Goal: Complete application form

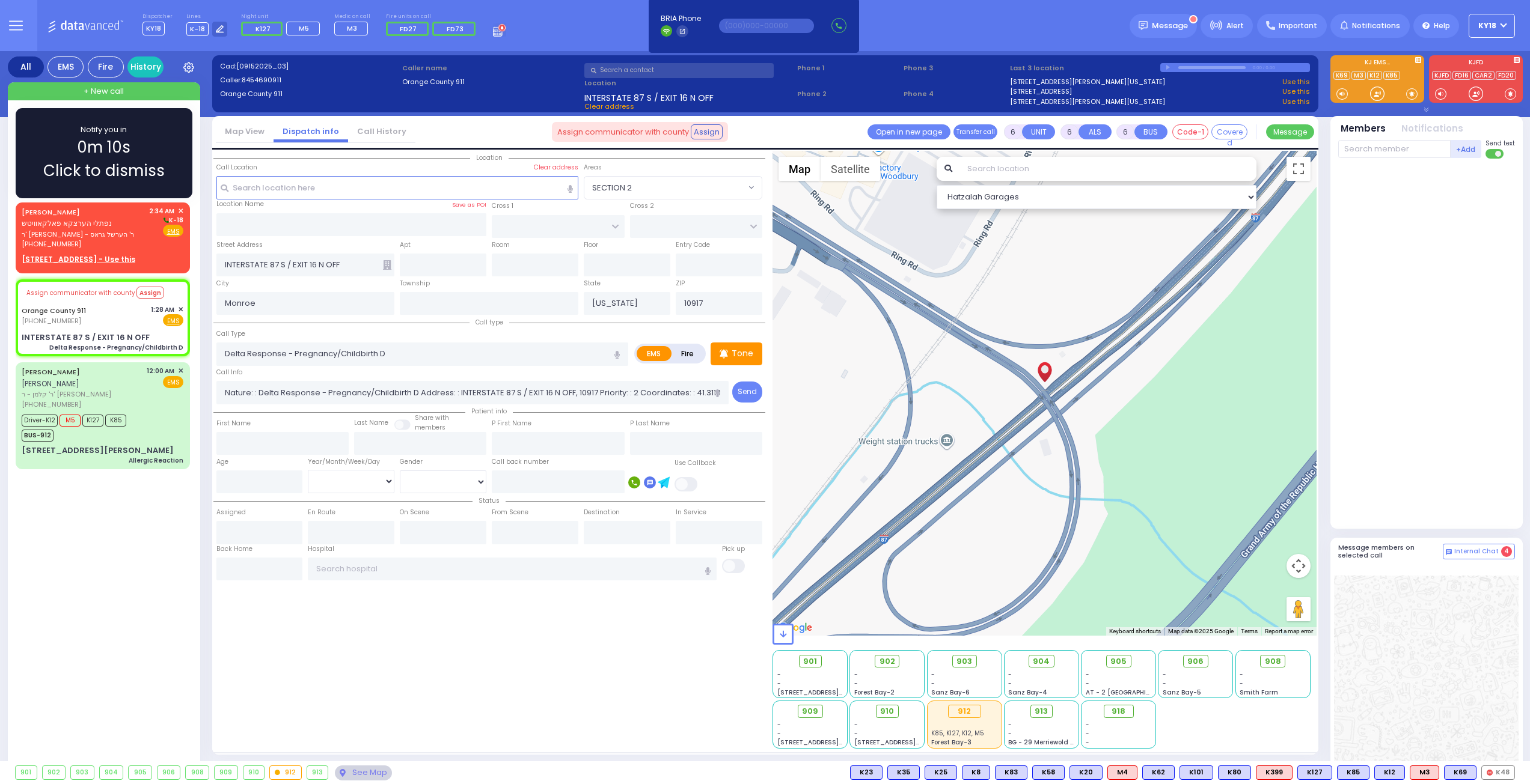
select select
click at [65, 205] on div "[PERSON_NAME] נפתלי הערצקא פאלקאוויטש ר' [PERSON_NAME] - ר' הערשל גראס [PHONE_N…" at bounding box center [103, 236] width 169 height 63
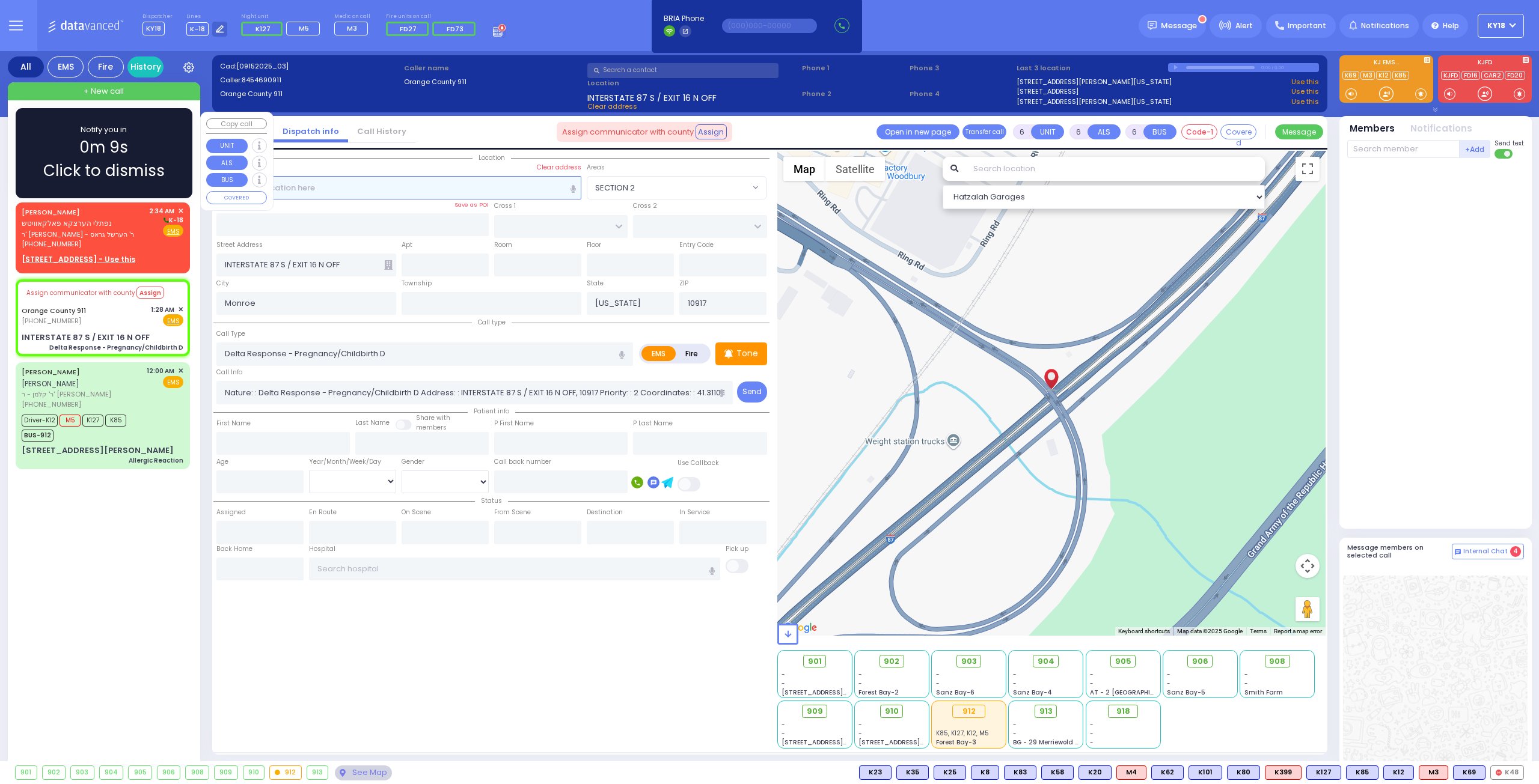
type input "2"
type input "1"
select select
radio input "true"
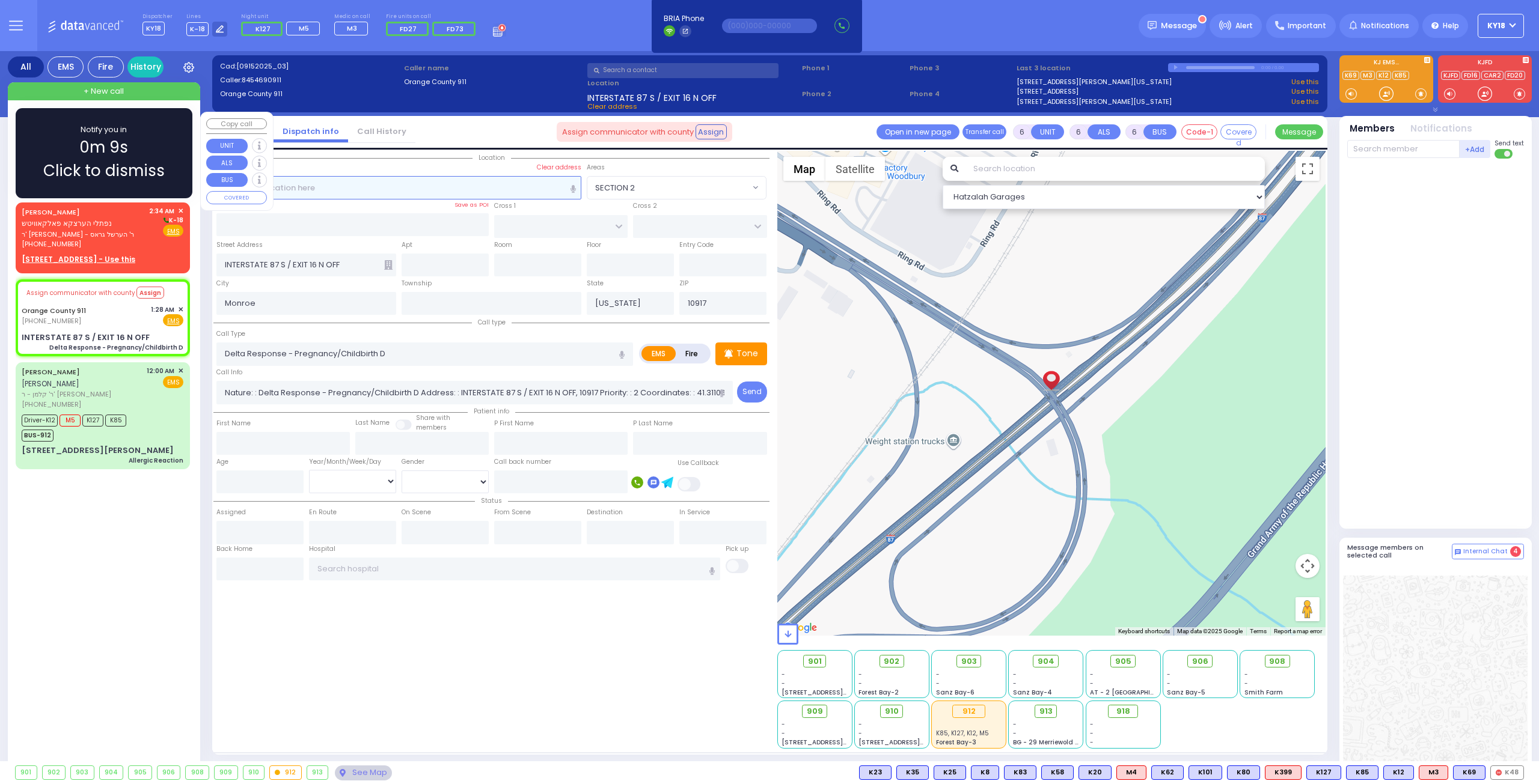
type input "[PERSON_NAME]"
select select
type input "02:34"
select select "Hatzalah Garages"
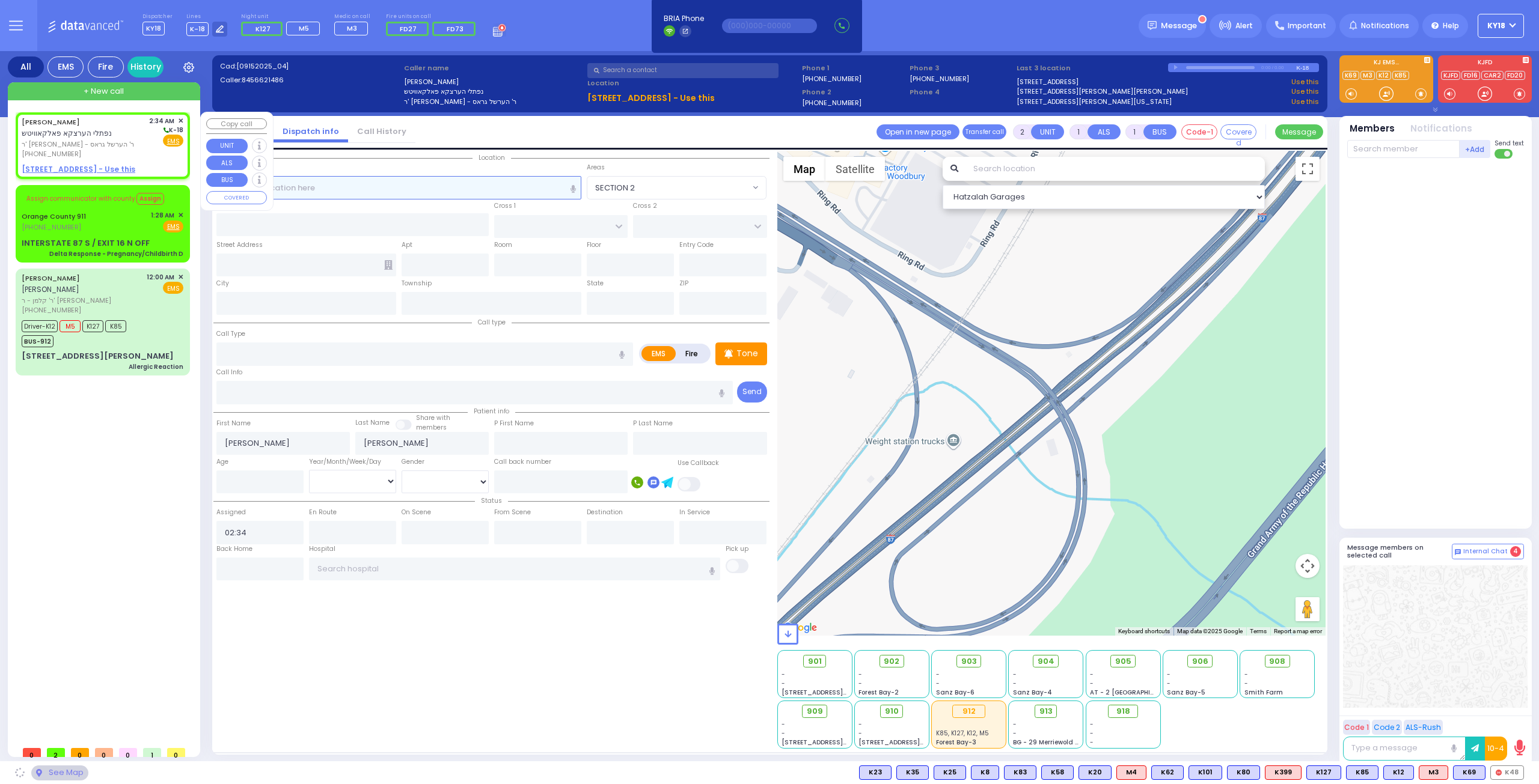
select select
radio input "true"
select select
select select "Hatzalah Garages"
click at [108, 167] on u "[STREET_ADDRESS] - Use this" at bounding box center [78, 169] width 113 height 10
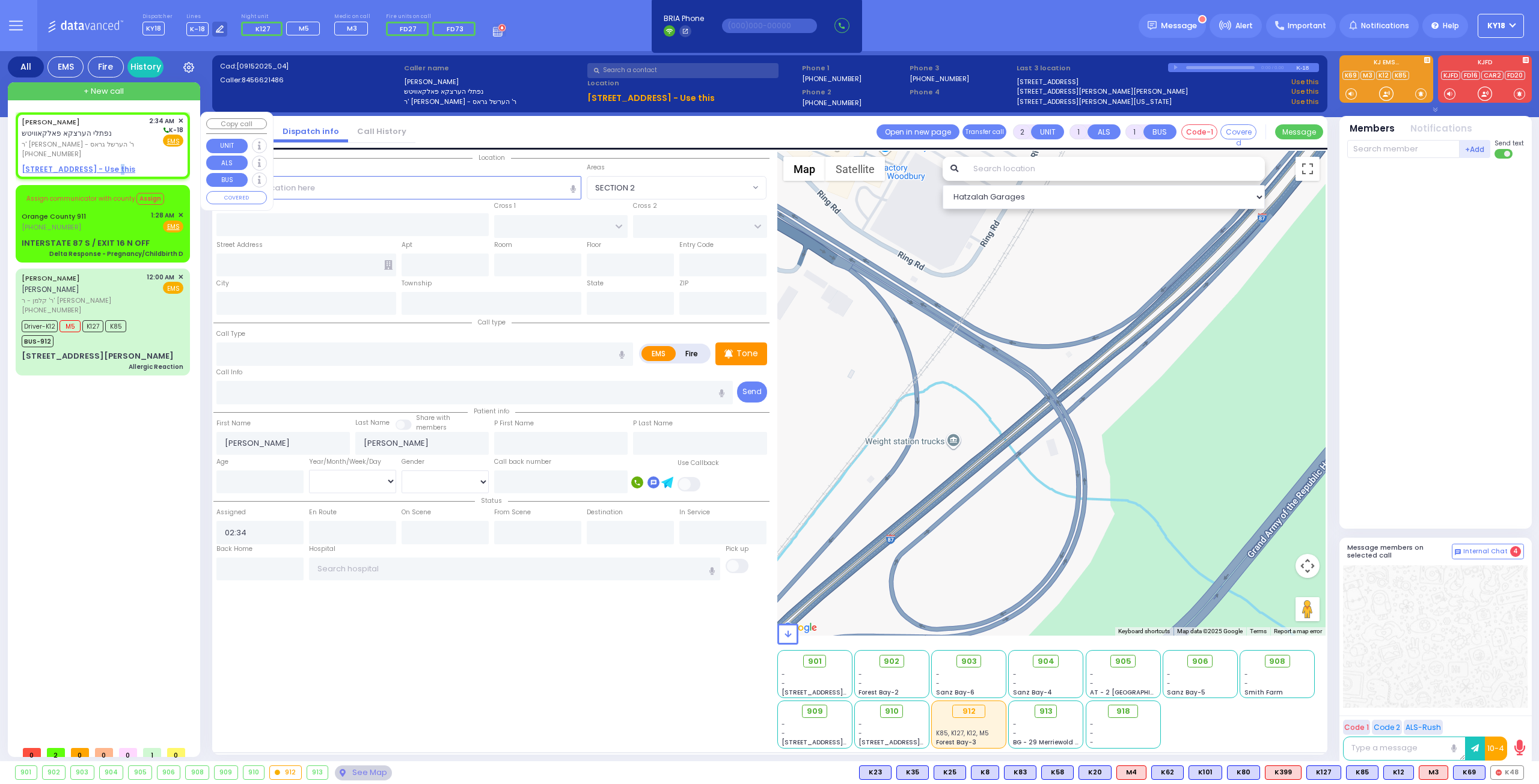
select select
radio input "true"
select select
select select "Hatzalah Garages"
select select
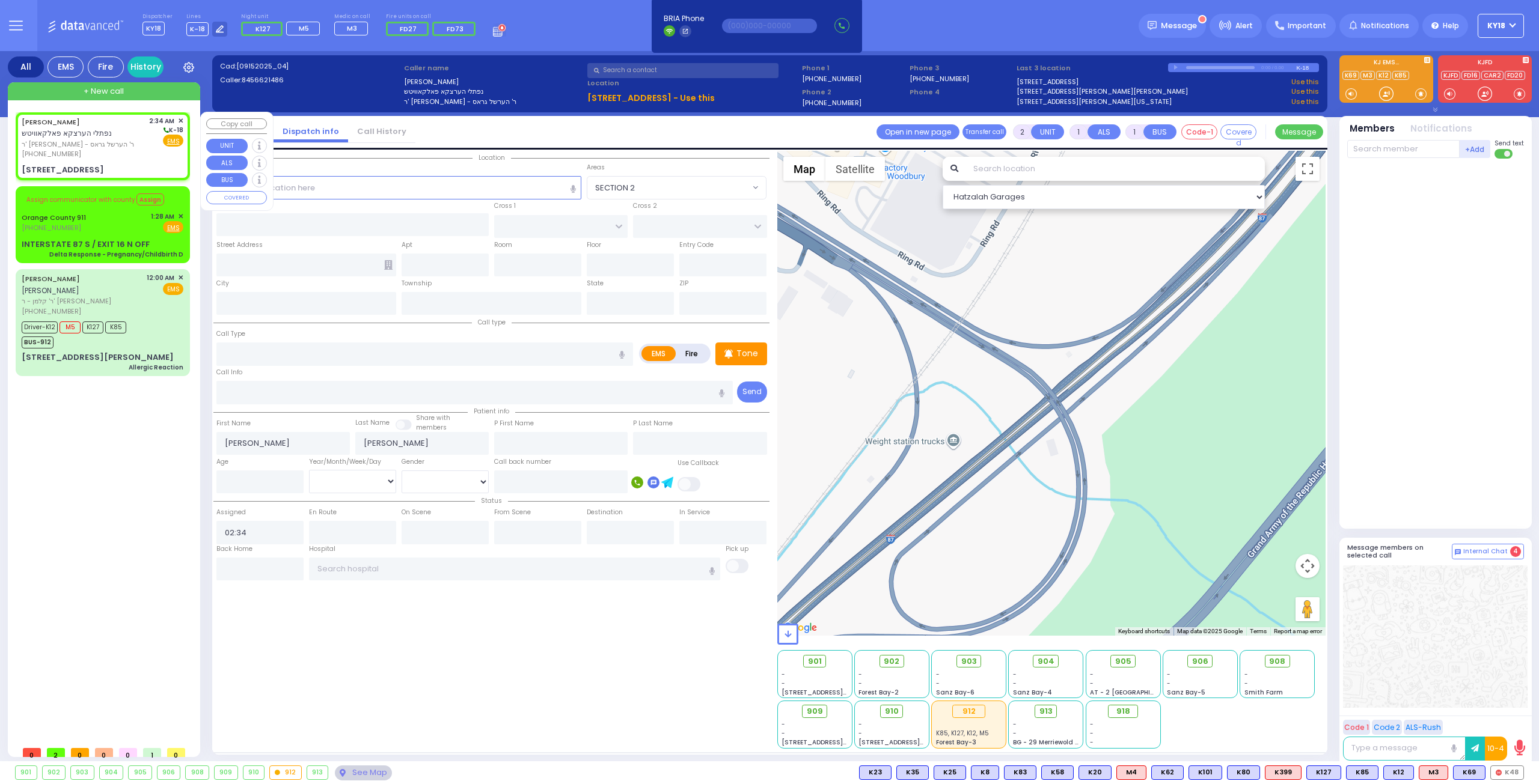
radio input "true"
select select
type input "ACRES RD"
type input "[GEOGRAPHIC_DATA]"
type input "[STREET_ADDRESS]"
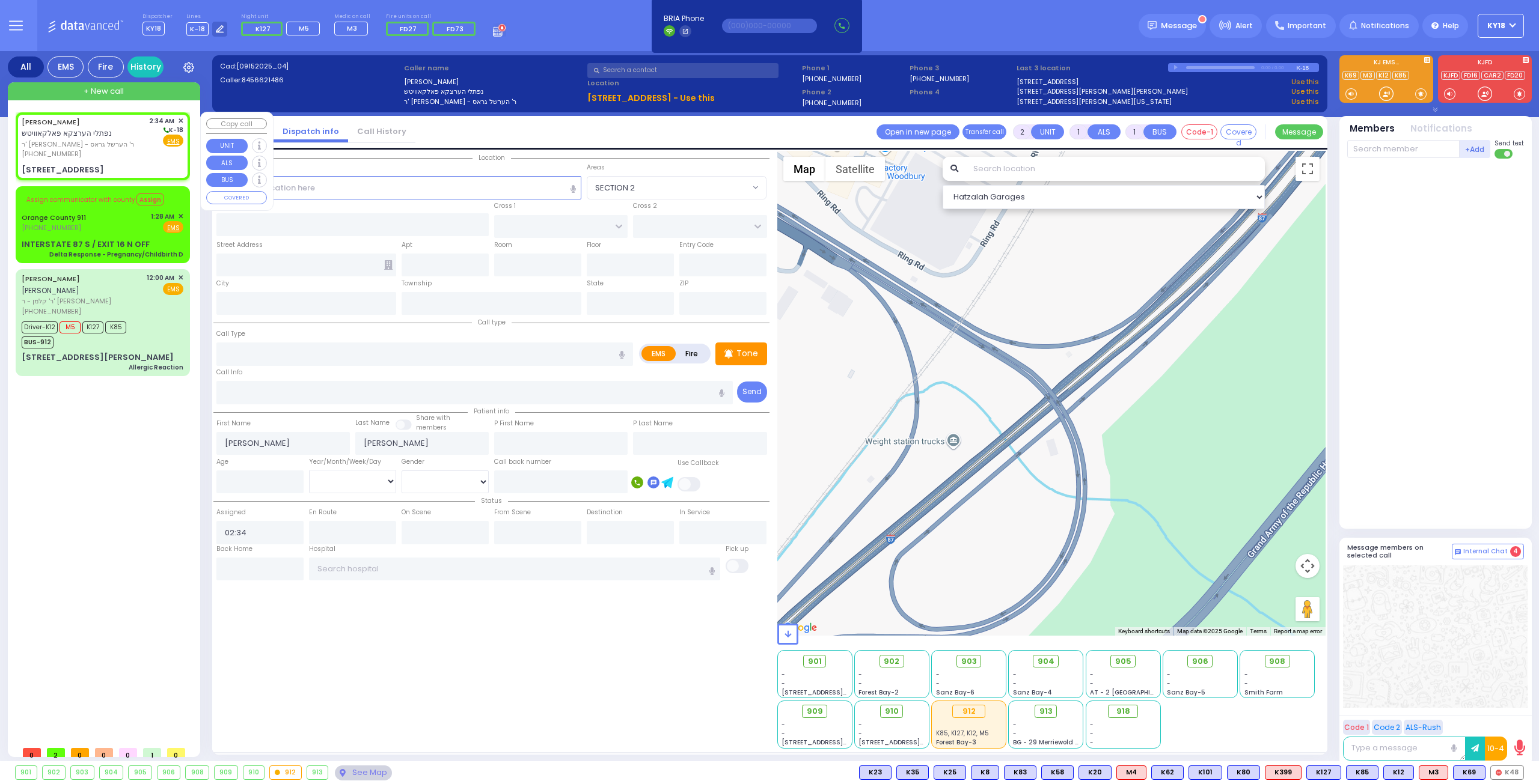
type input "302"
type input "[PERSON_NAME]"
type input "[US_STATE]"
type input "10950"
select select "Hatzalah Garages"
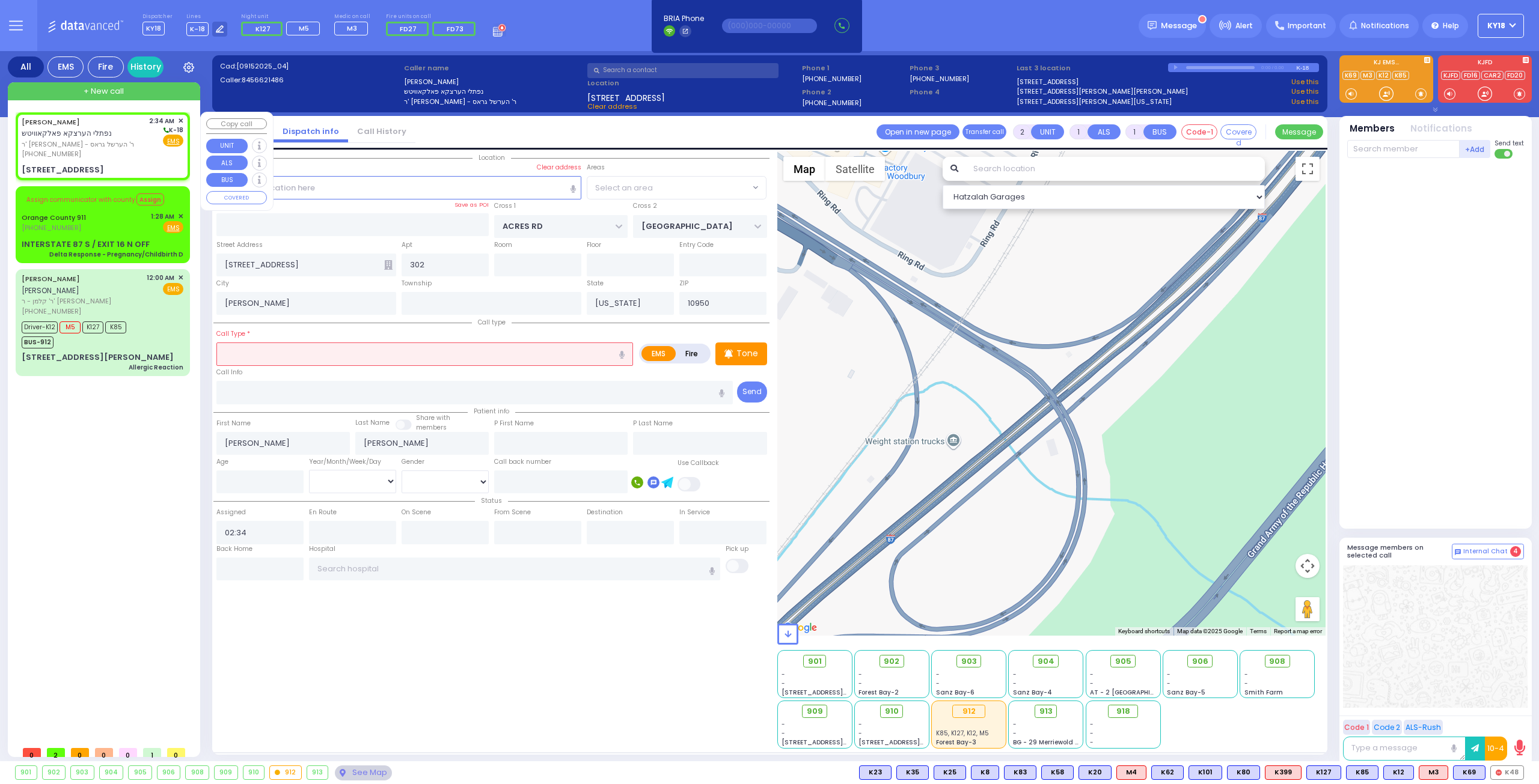
select select "PALM TREE"
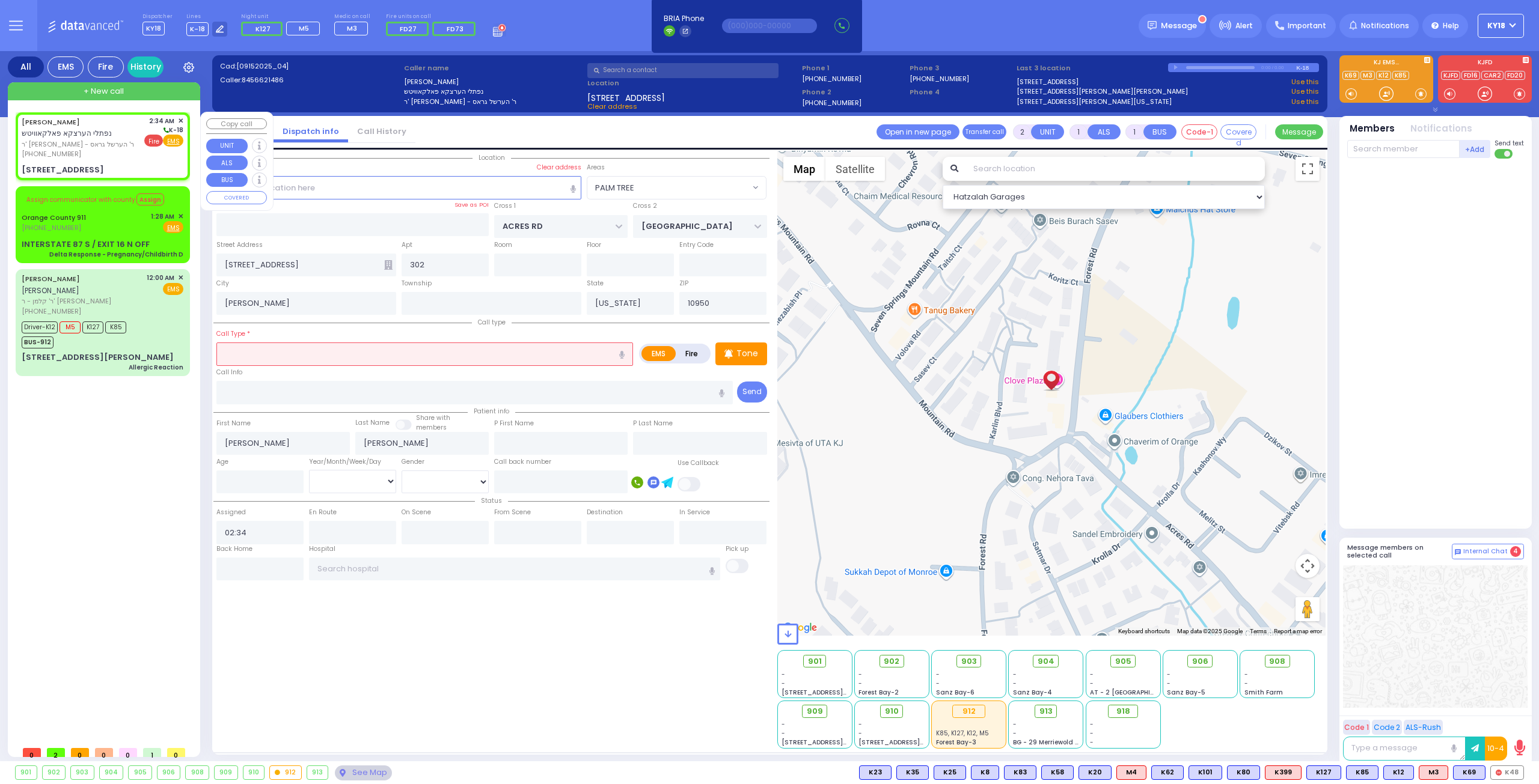
click at [148, 142] on span "Fire" at bounding box center [154, 140] width 19 height 12
select select
radio input "false"
radio input "true"
select select
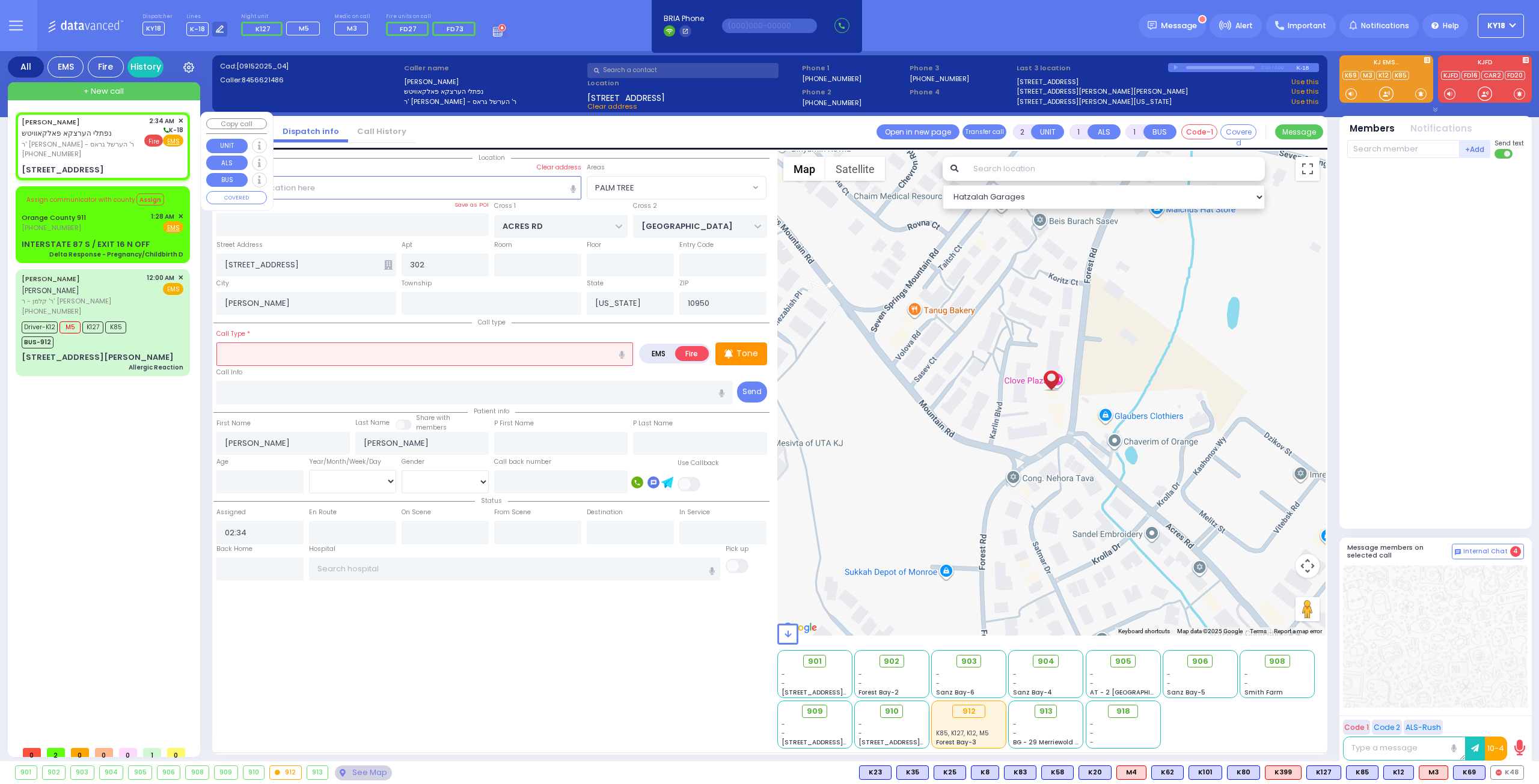
select select "Hatzalah Garages"
select select "PALM TREE"
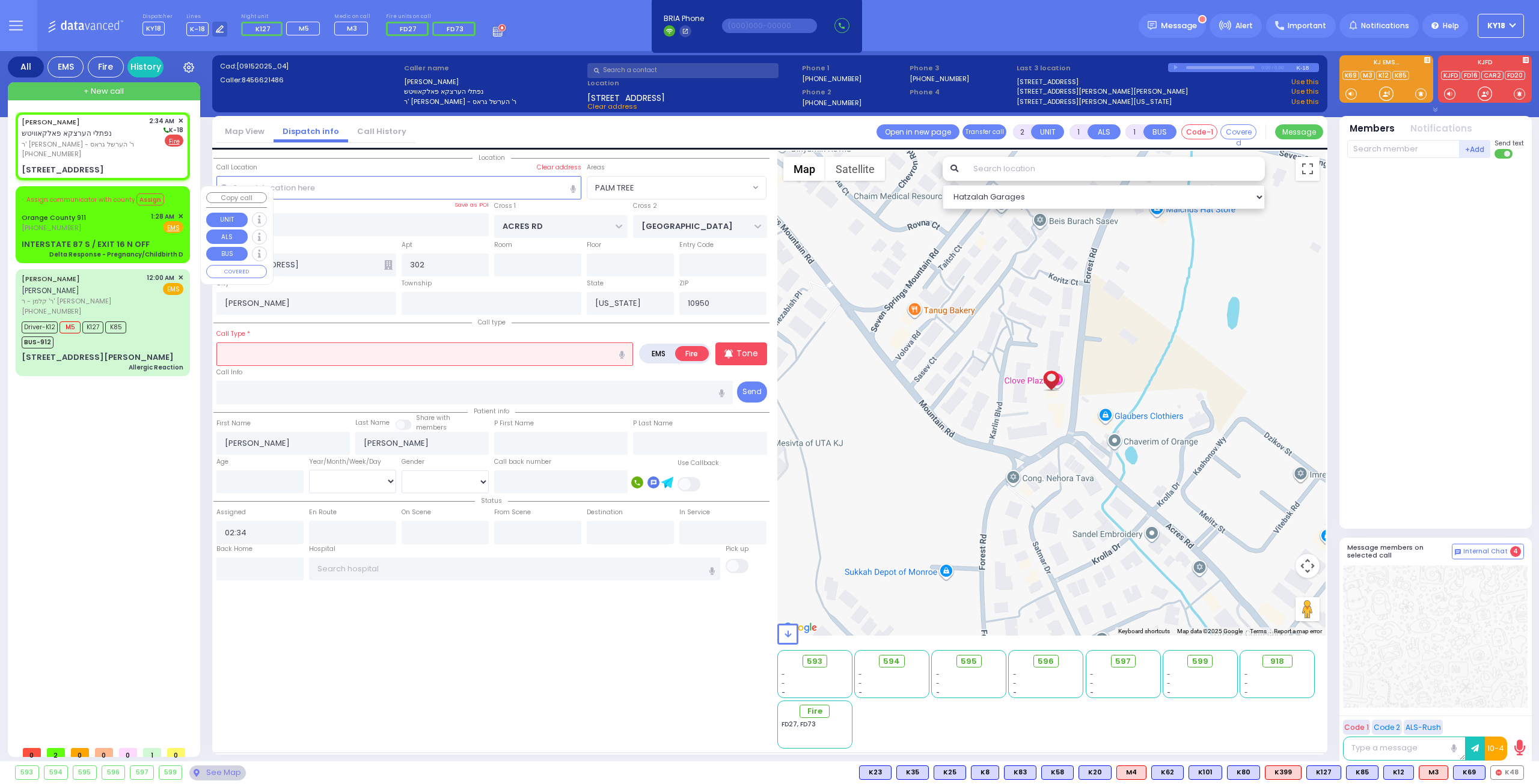
click at [181, 215] on span "✕" at bounding box center [181, 217] width 6 height 10
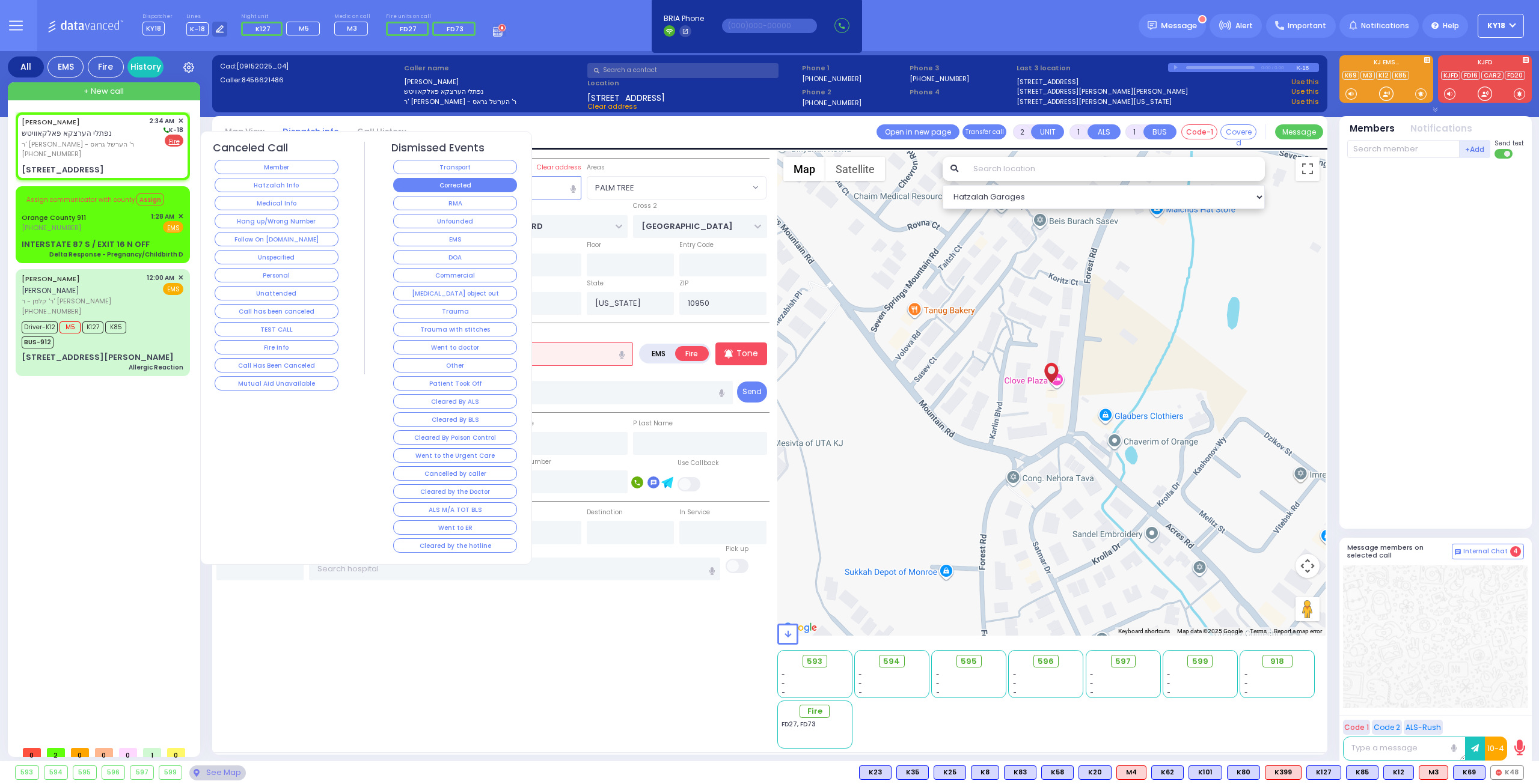
click at [453, 189] on button "Corrected" at bounding box center [455, 186] width 124 height 15
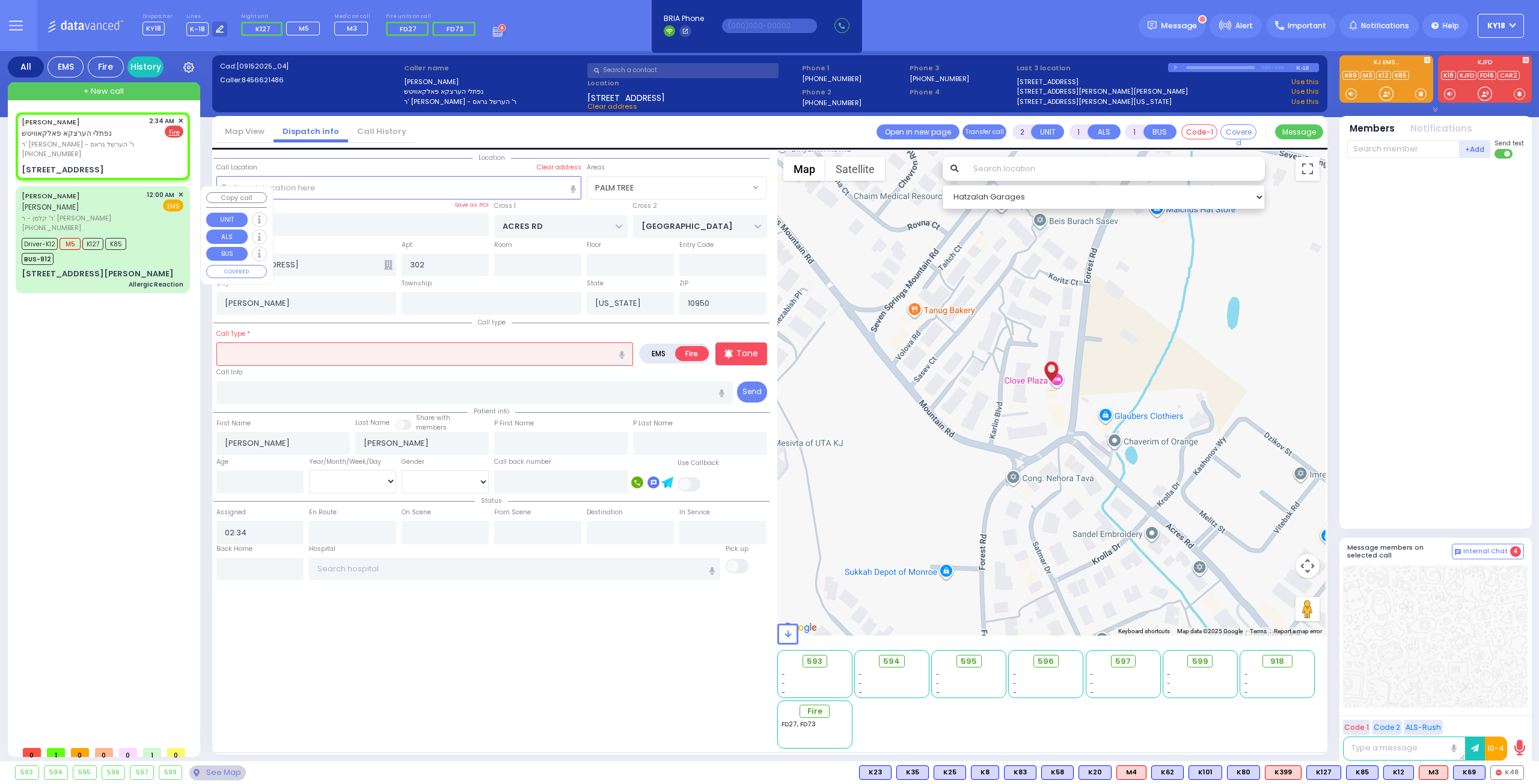
select select
radio input "true"
select select
select select "Hatzalah Garages"
select select "PALM TREE"
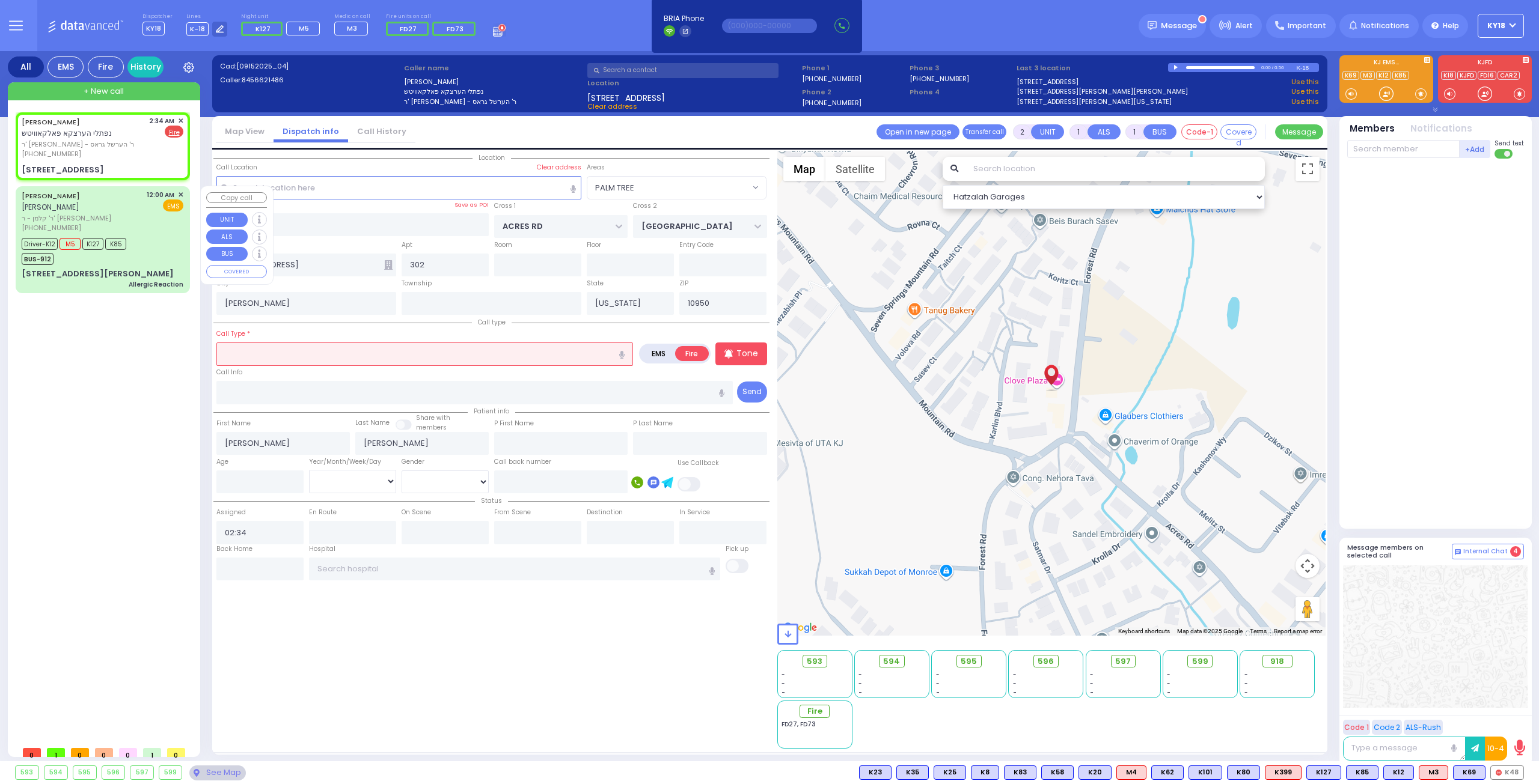
click at [132, 214] on div "[PERSON_NAME] [PERSON_NAME] [PERSON_NAME] - ר' [PERSON_NAME] [PHONE_NUMBER] 12:…" at bounding box center [102, 211] width 162 height 44
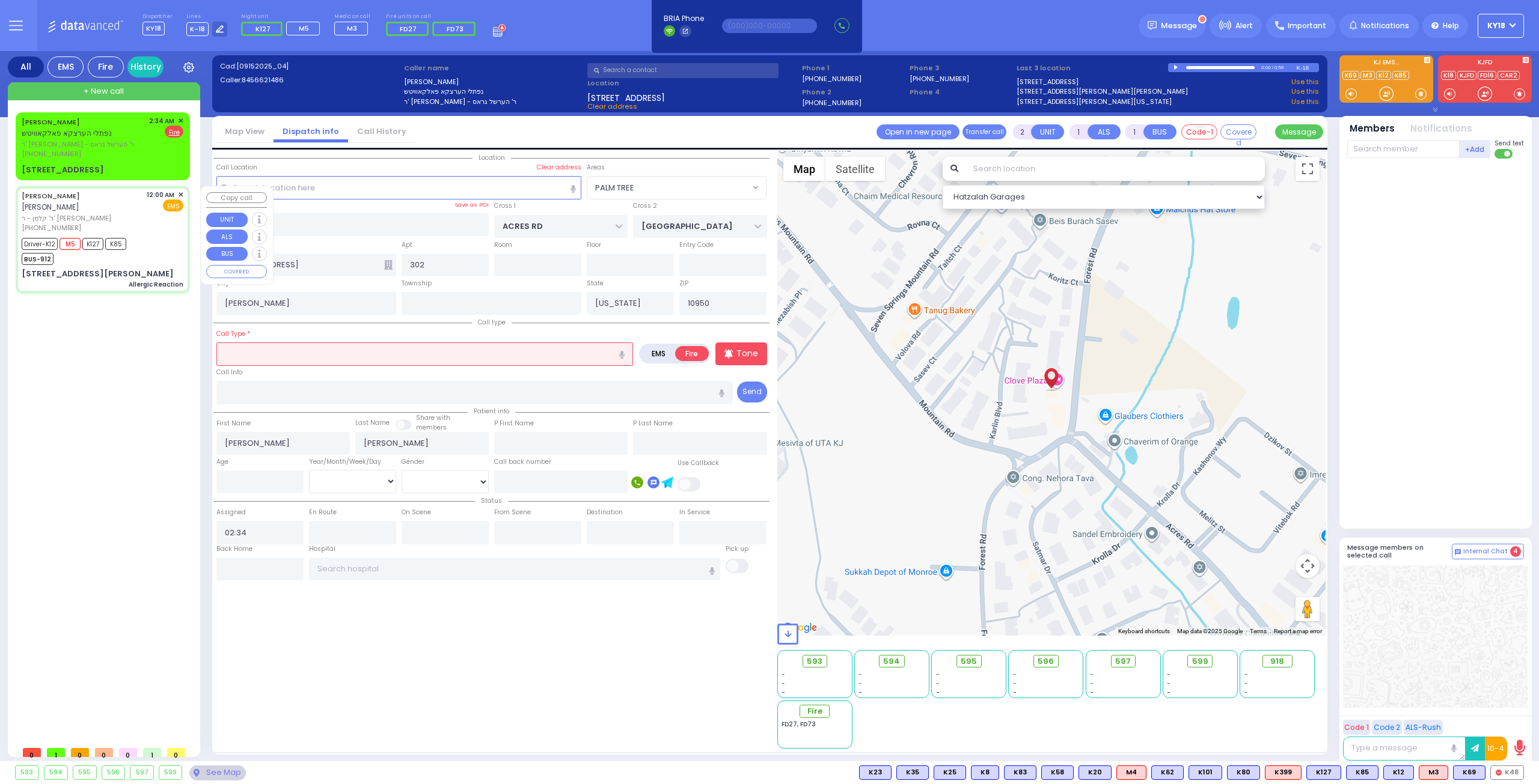
type input "6"
select select
type input "Allergic Reaction"
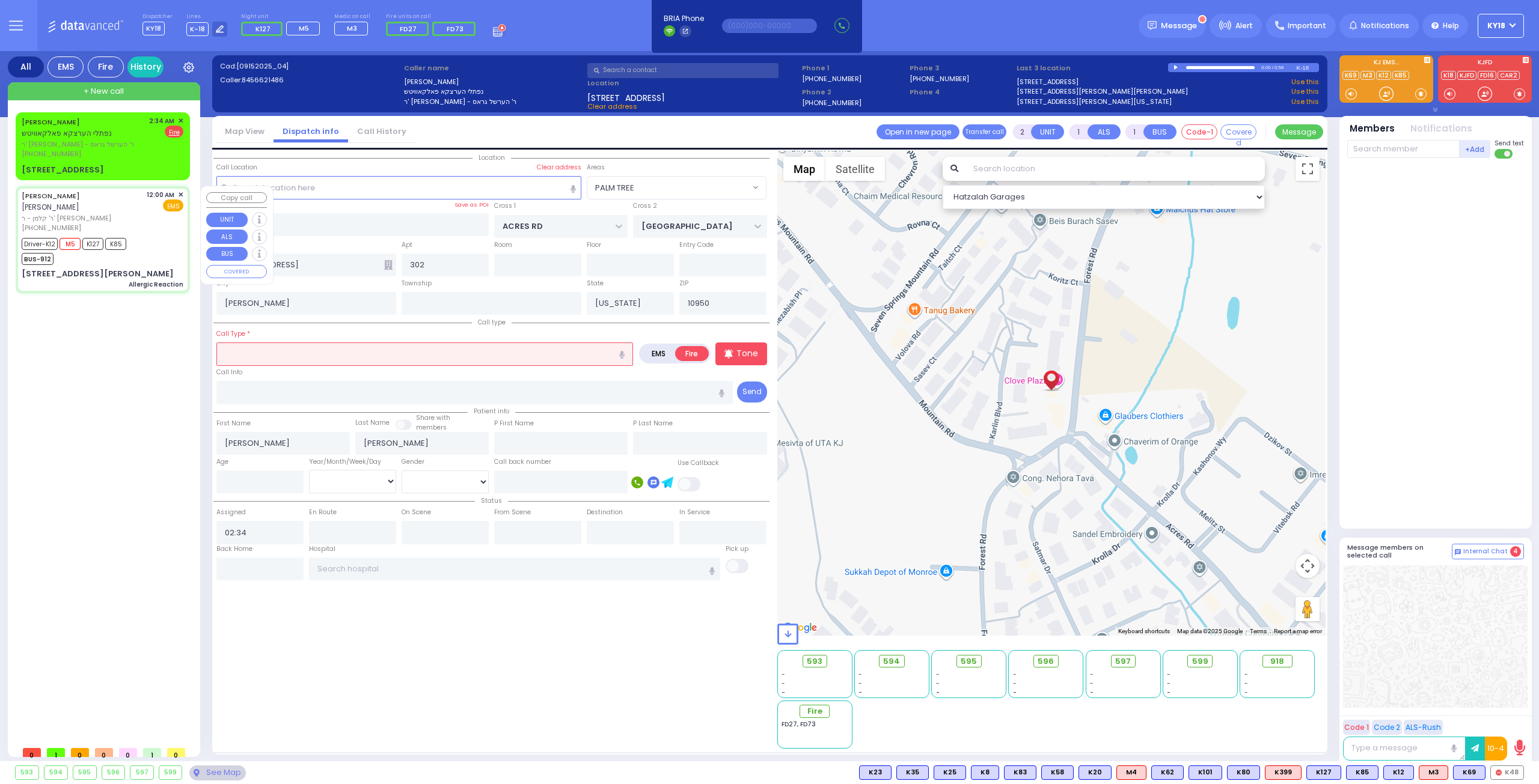
radio input "true"
type input "[PERSON_NAME]"
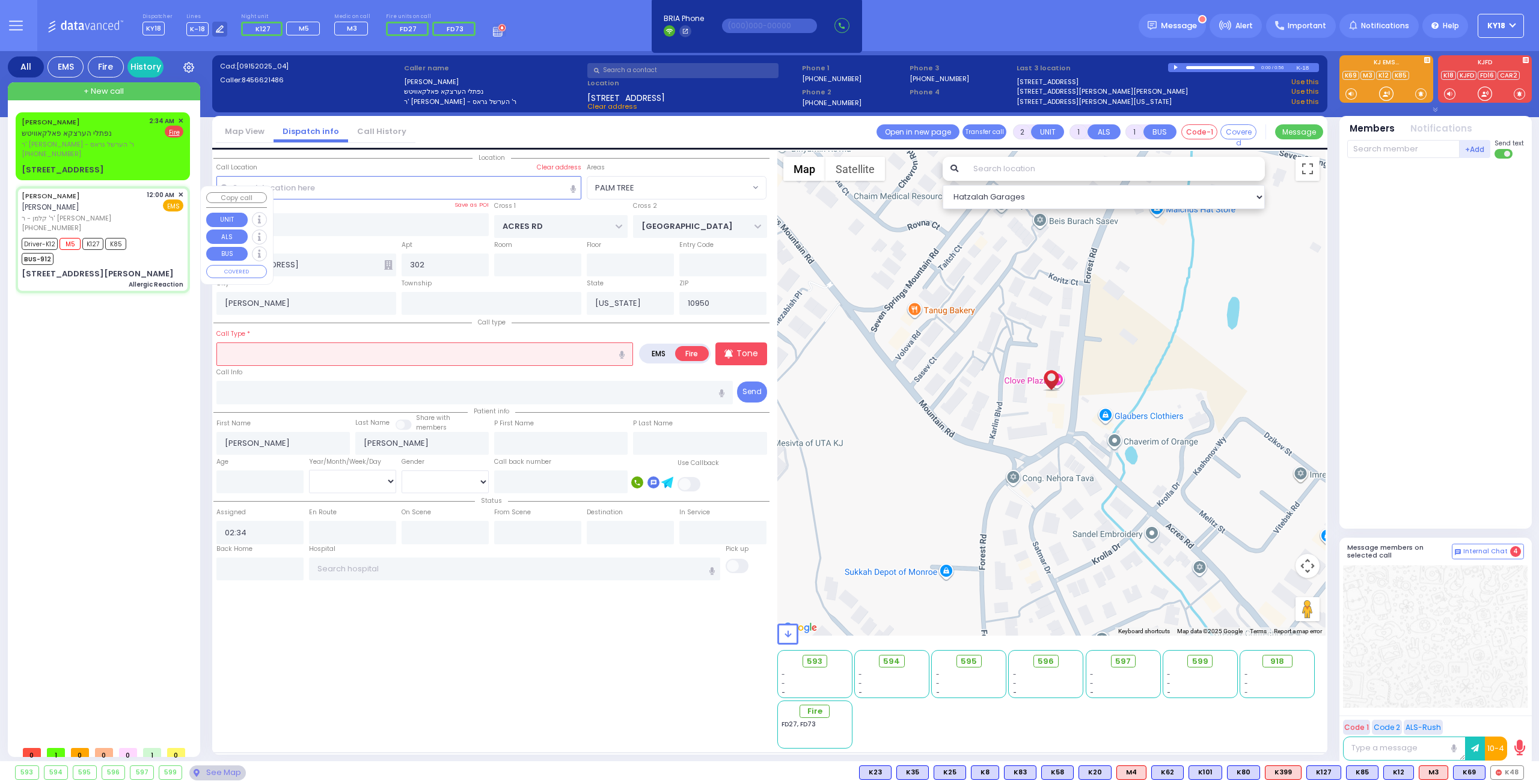
type input "45"
select select "Year"
select select "[DEMOGRAPHIC_DATA]"
type input "00:00"
type input "00:02"
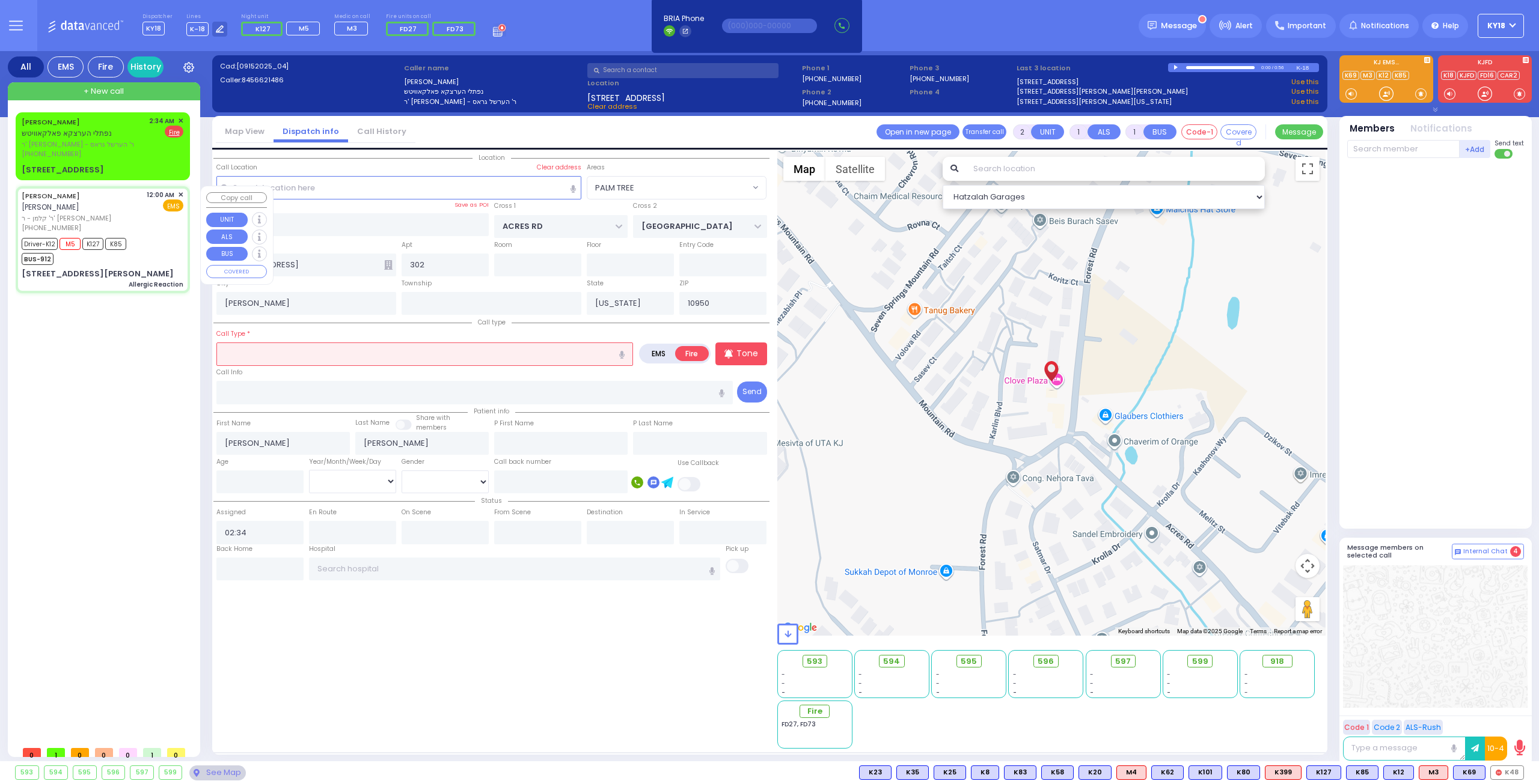
type input "00:06"
type input "00:25"
type input "00:45"
type input "00:58"
type input "[GEOGRAPHIC_DATA] [STREET_ADDRESS]"
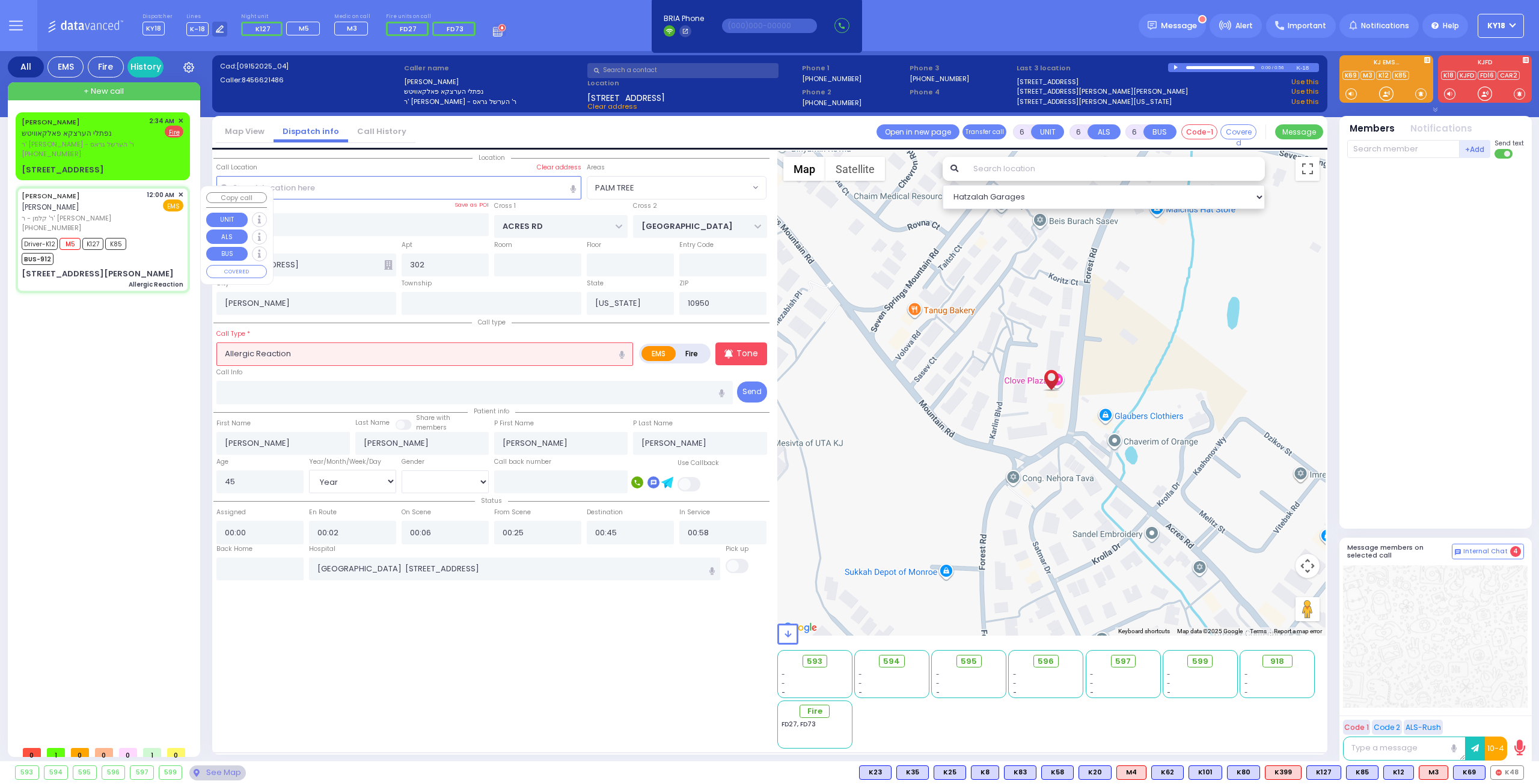
select select "Hatzalah Garages"
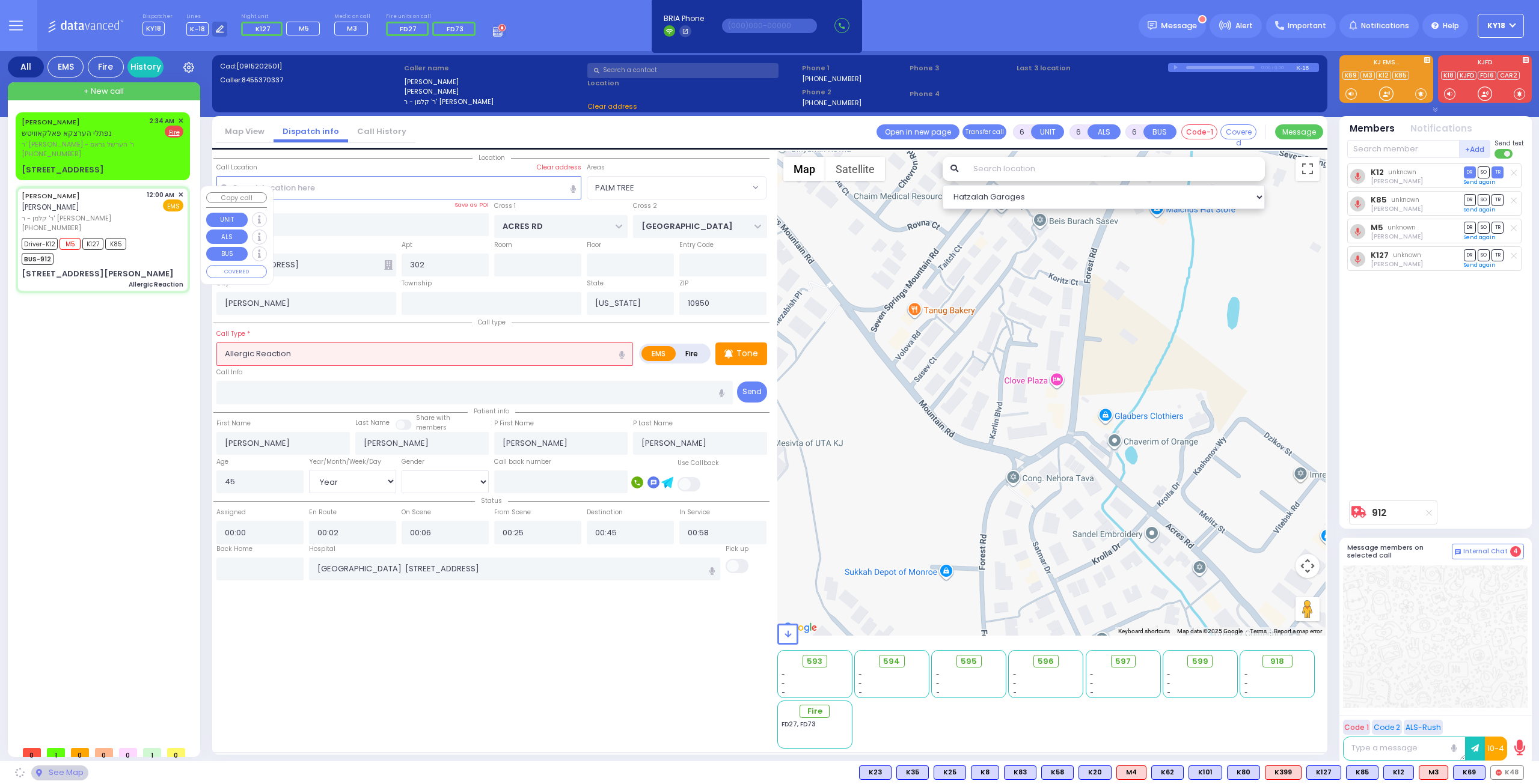
type input "[PERSON_NAME] LN"
type input "[STREET_ADDRESS][PERSON_NAME]"
type input "202"
type input "Monroe"
select select "SECTION 2"
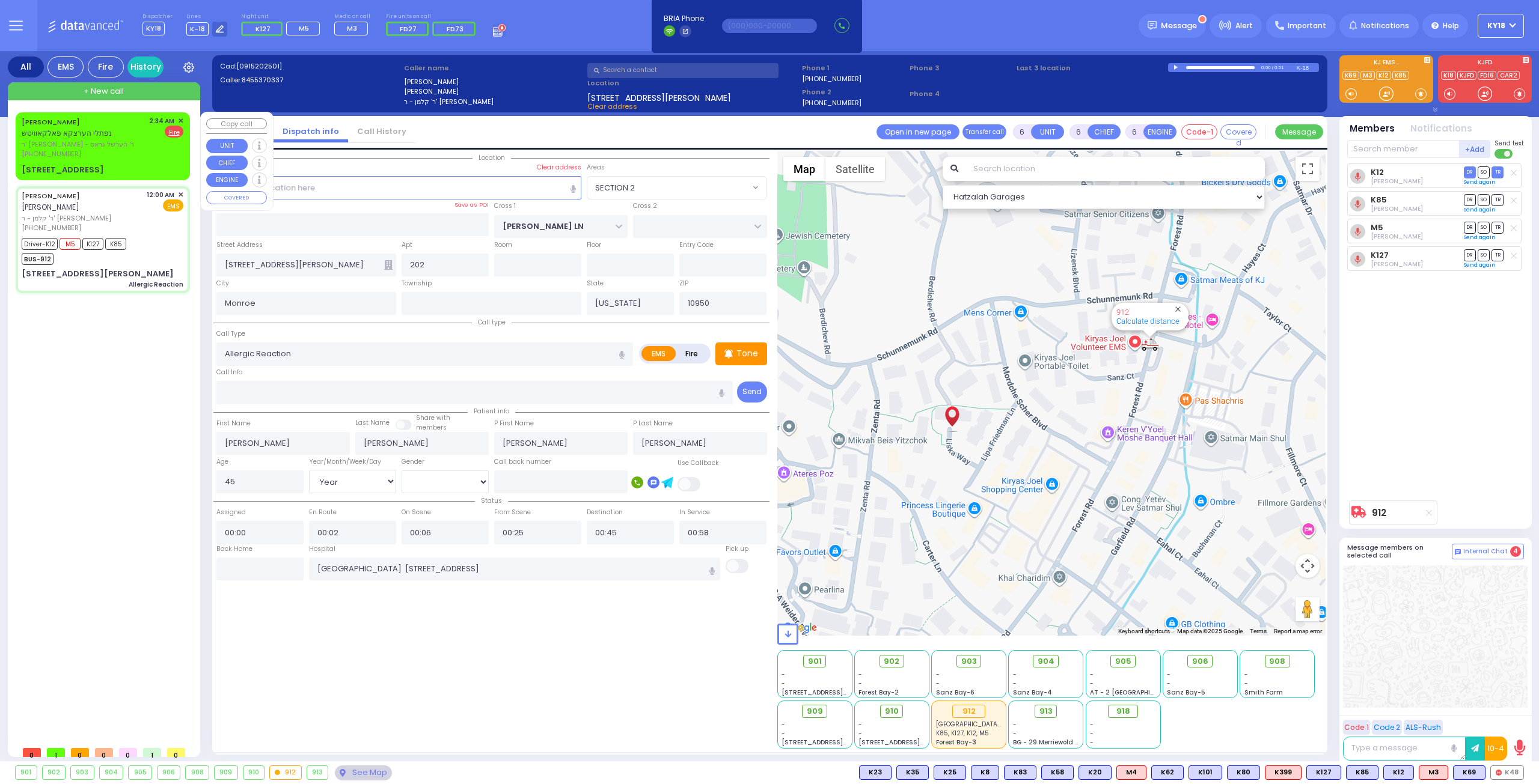
click at [115, 147] on span "ר' [PERSON_NAME] - ר' הערשל גראס" at bounding box center [83, 144] width 123 height 10
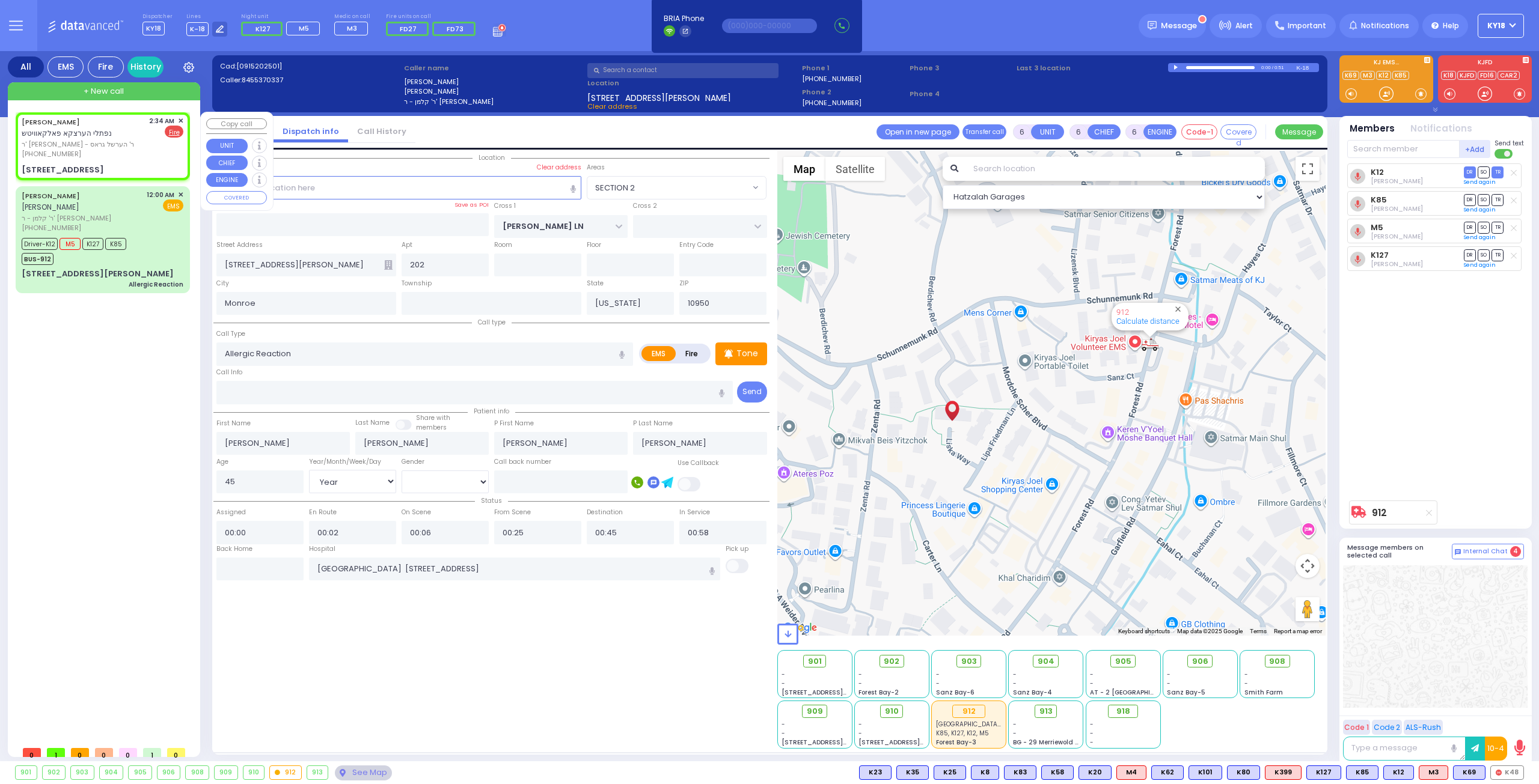
type input "2"
type input "1"
select select
radio input "false"
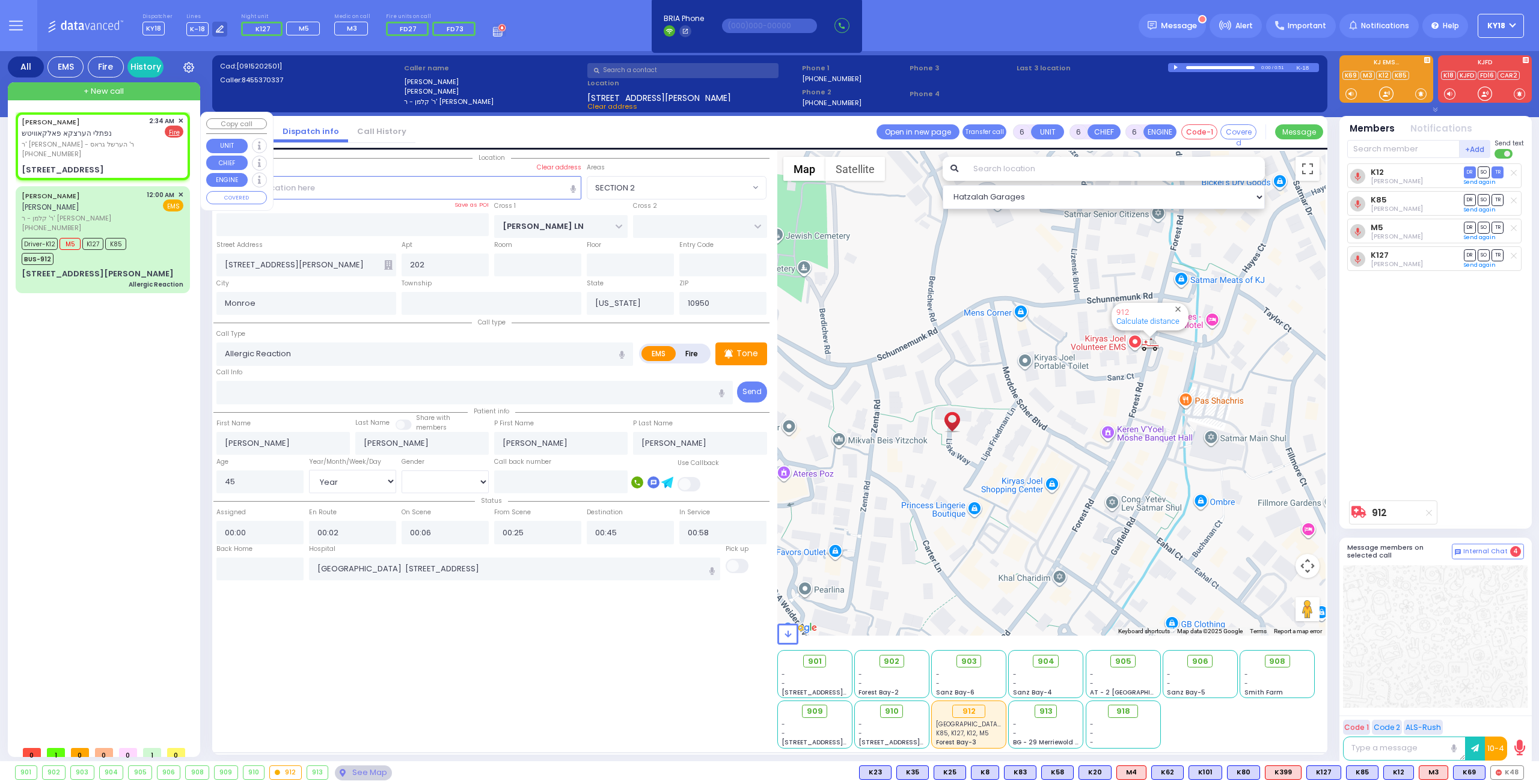
radio input "true"
type input "[PERSON_NAME]"
select select
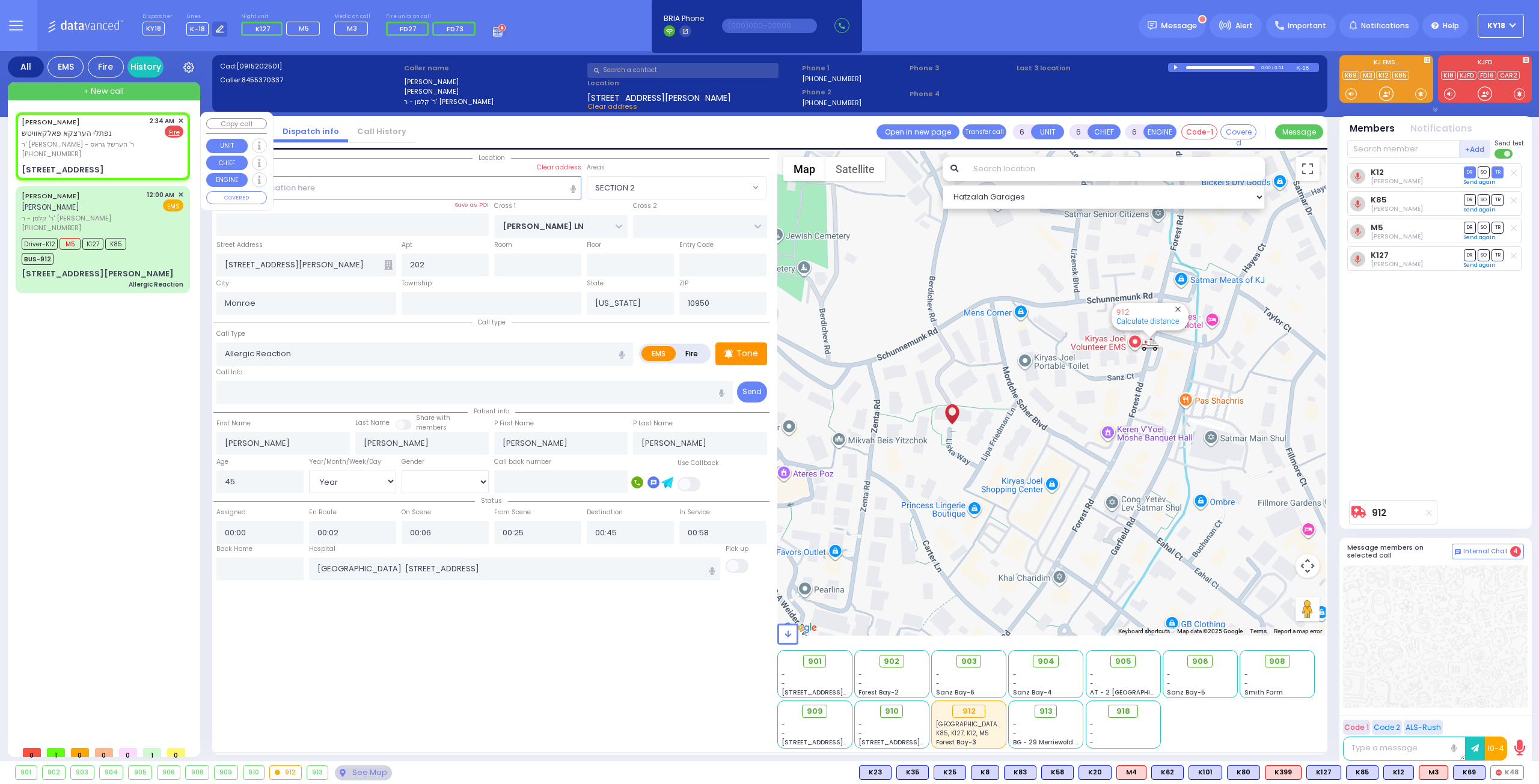
type input "02:34"
select select "Hatzalah Garages"
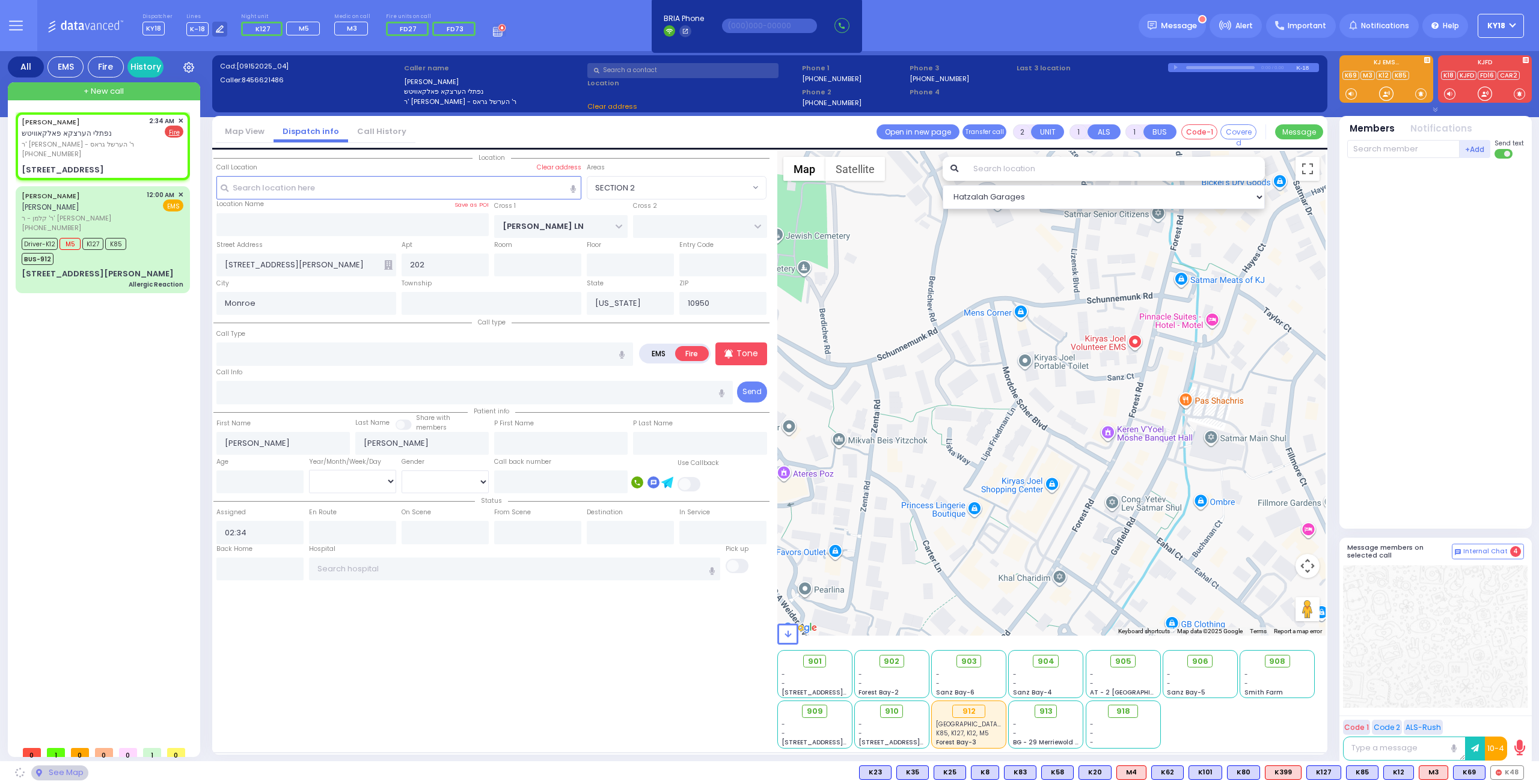
type input "ACRES RD"
type input "[GEOGRAPHIC_DATA]"
type input "[STREET_ADDRESS]"
type input "302"
type input "[PERSON_NAME]"
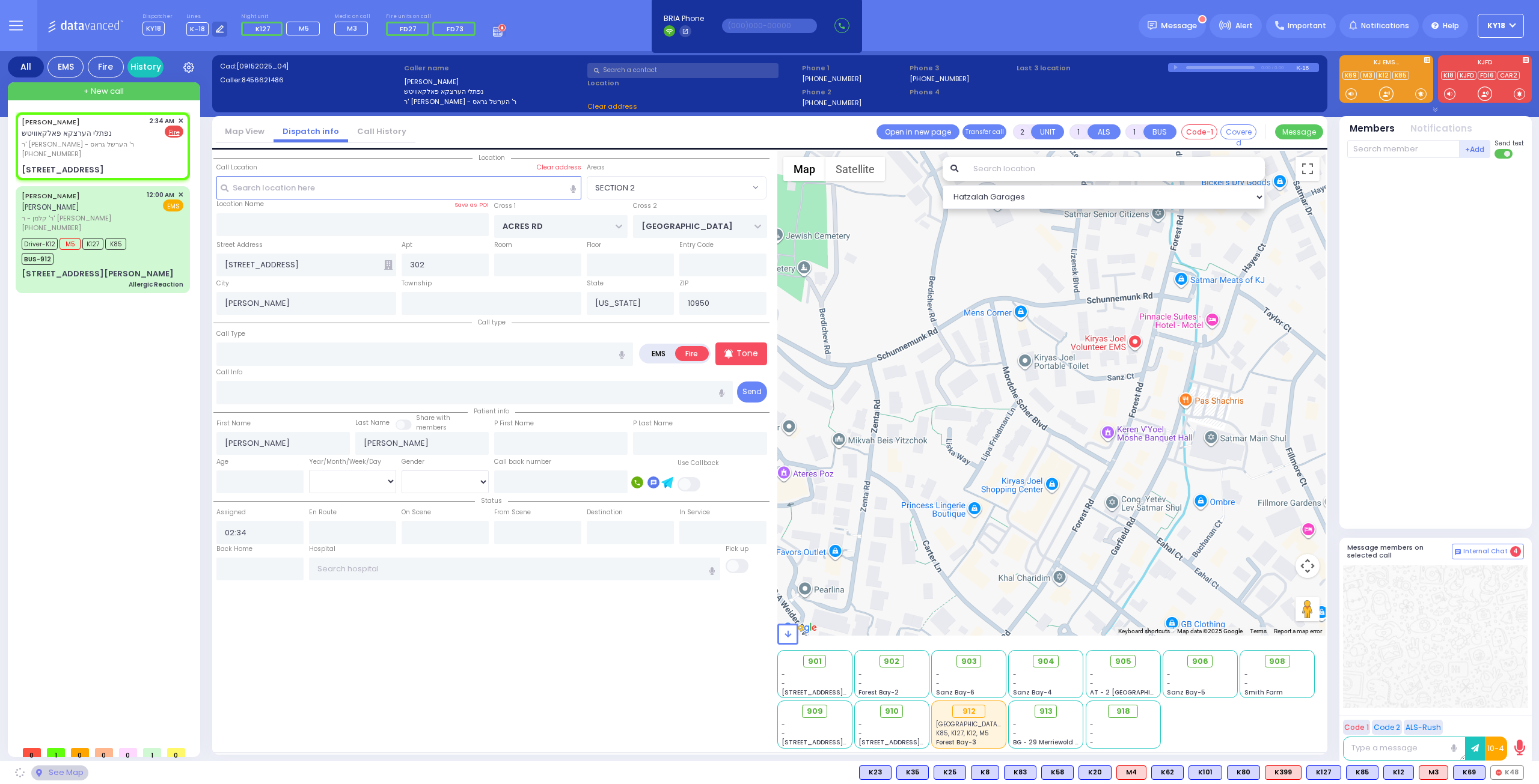
select select "PALM TREE"
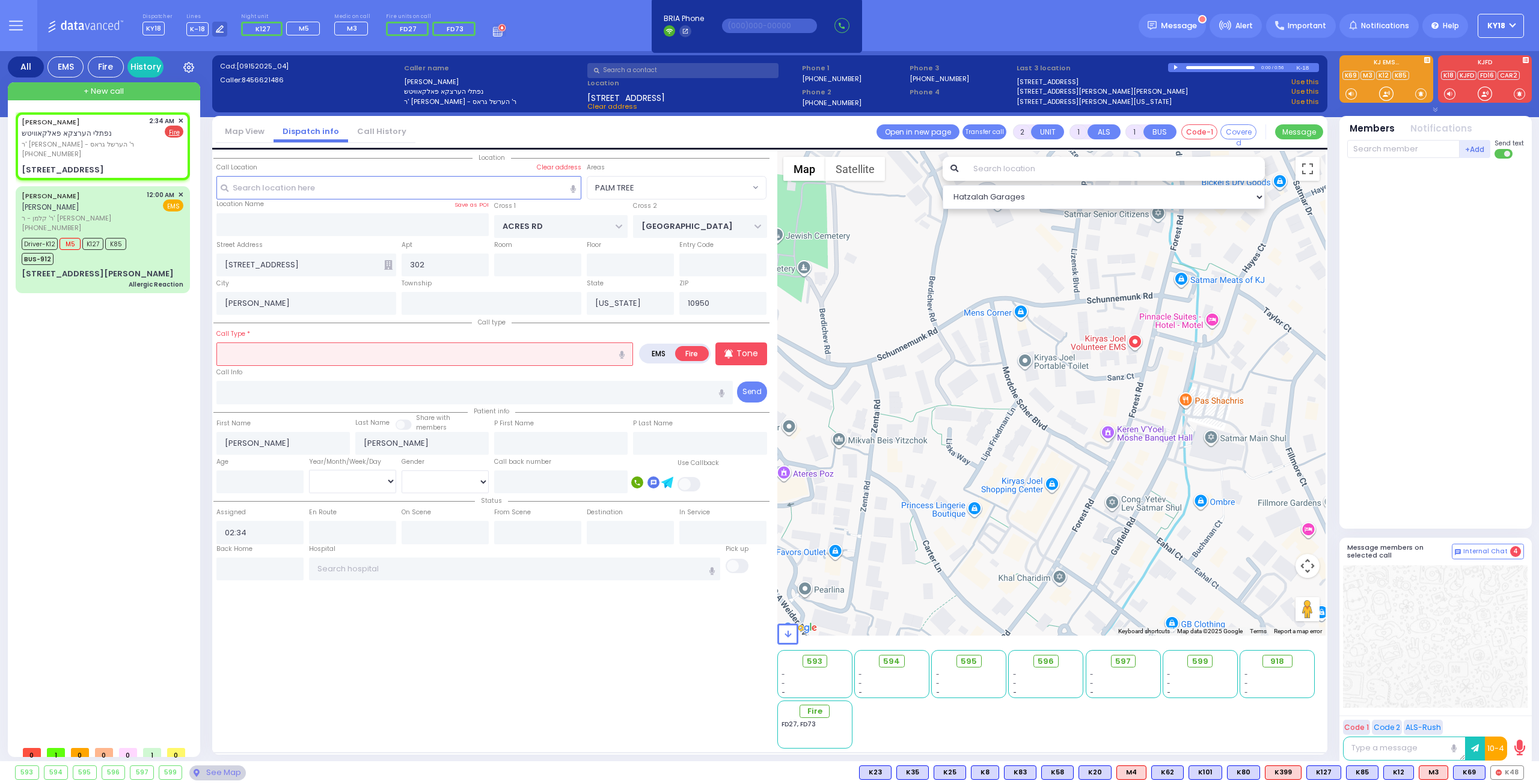
click at [298, 353] on input "text" at bounding box center [424, 354] width 416 height 23
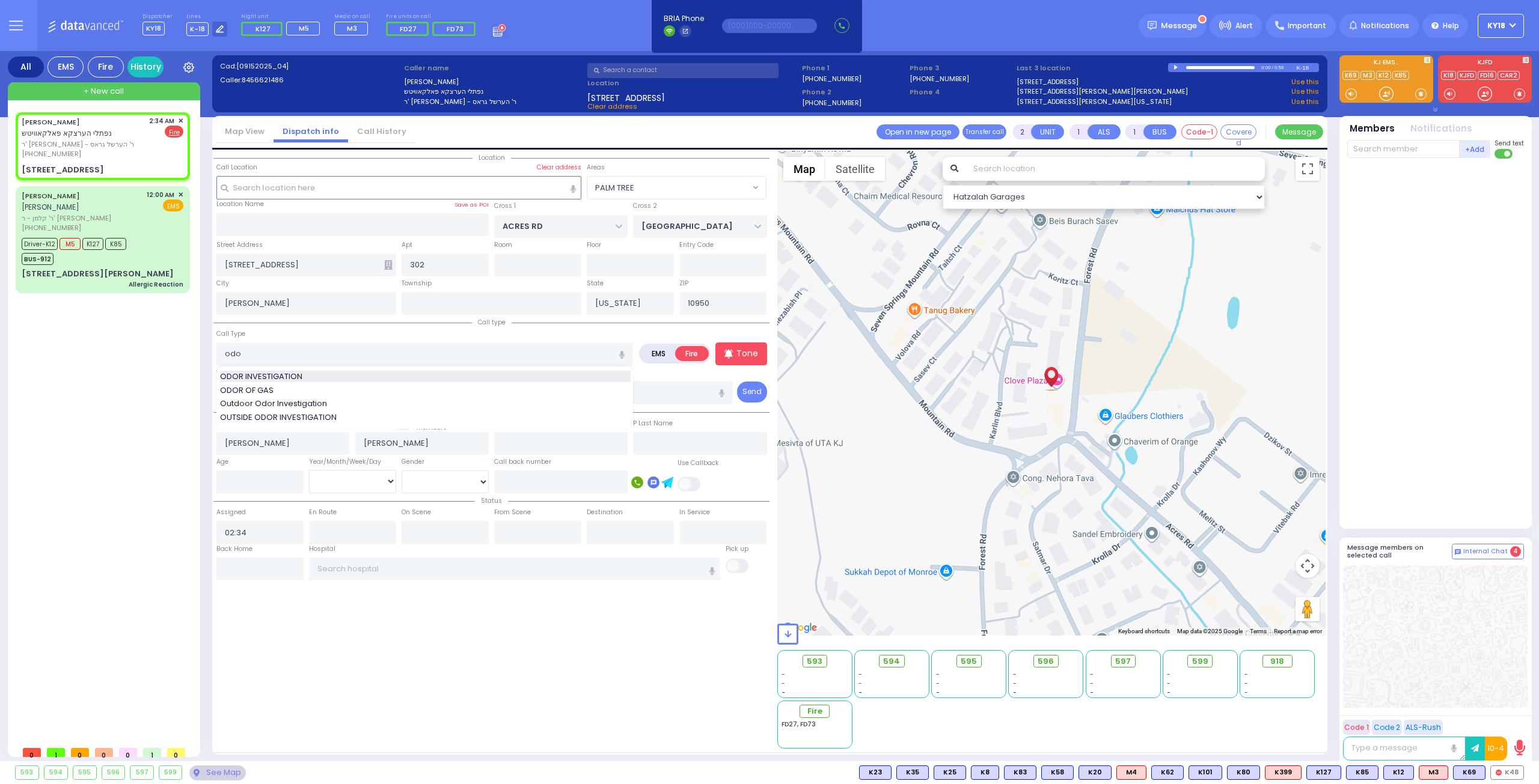
click at [342, 371] on div "ODOR INVESTIGATION" at bounding box center [425, 377] width 411 height 12
type input "ODOR INVESTIGATION"
type input "0"
select select
radio input "true"
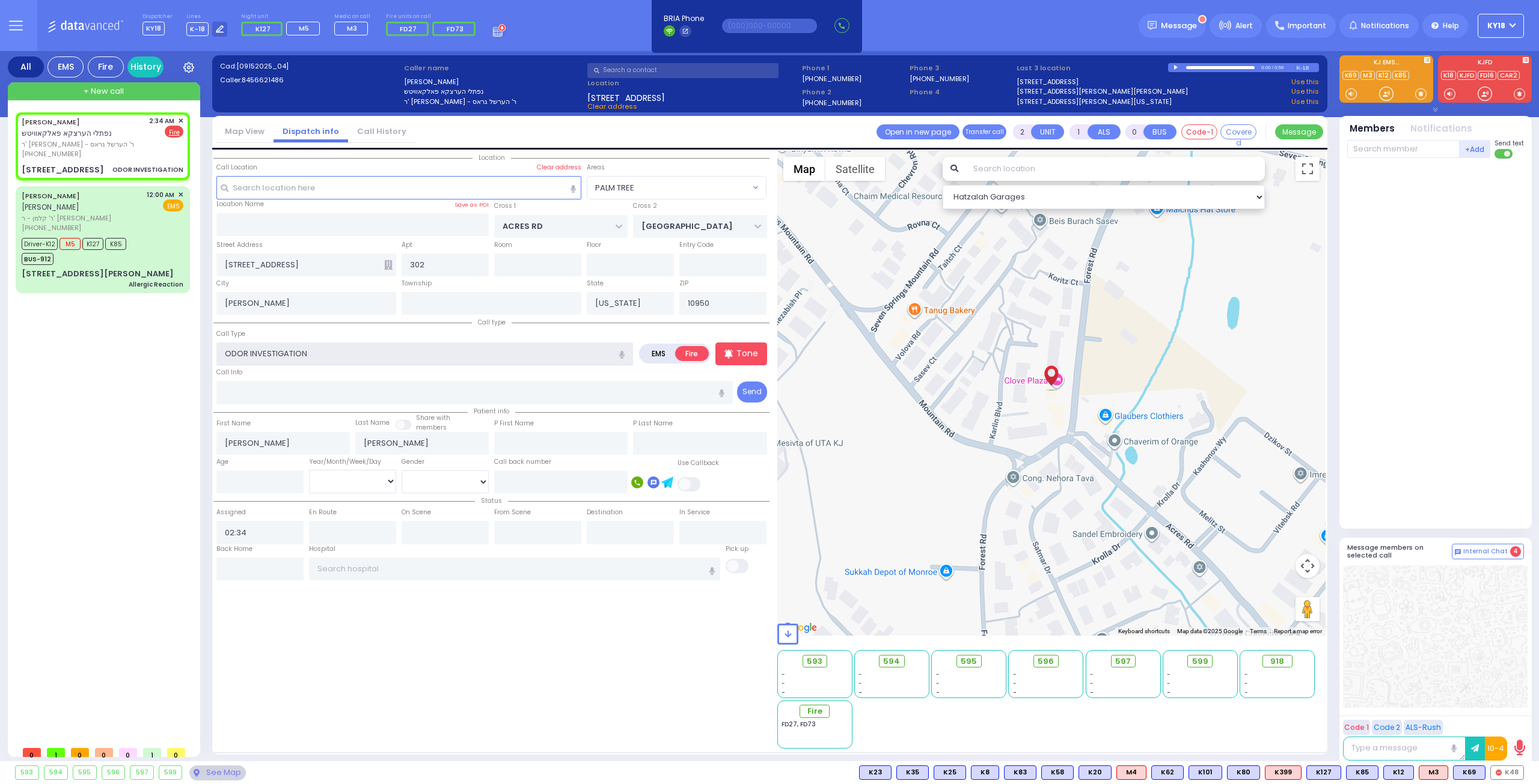
select select
select select "Hatzalah Garages"
select select "PALM TREE"
select select
radio input "true"
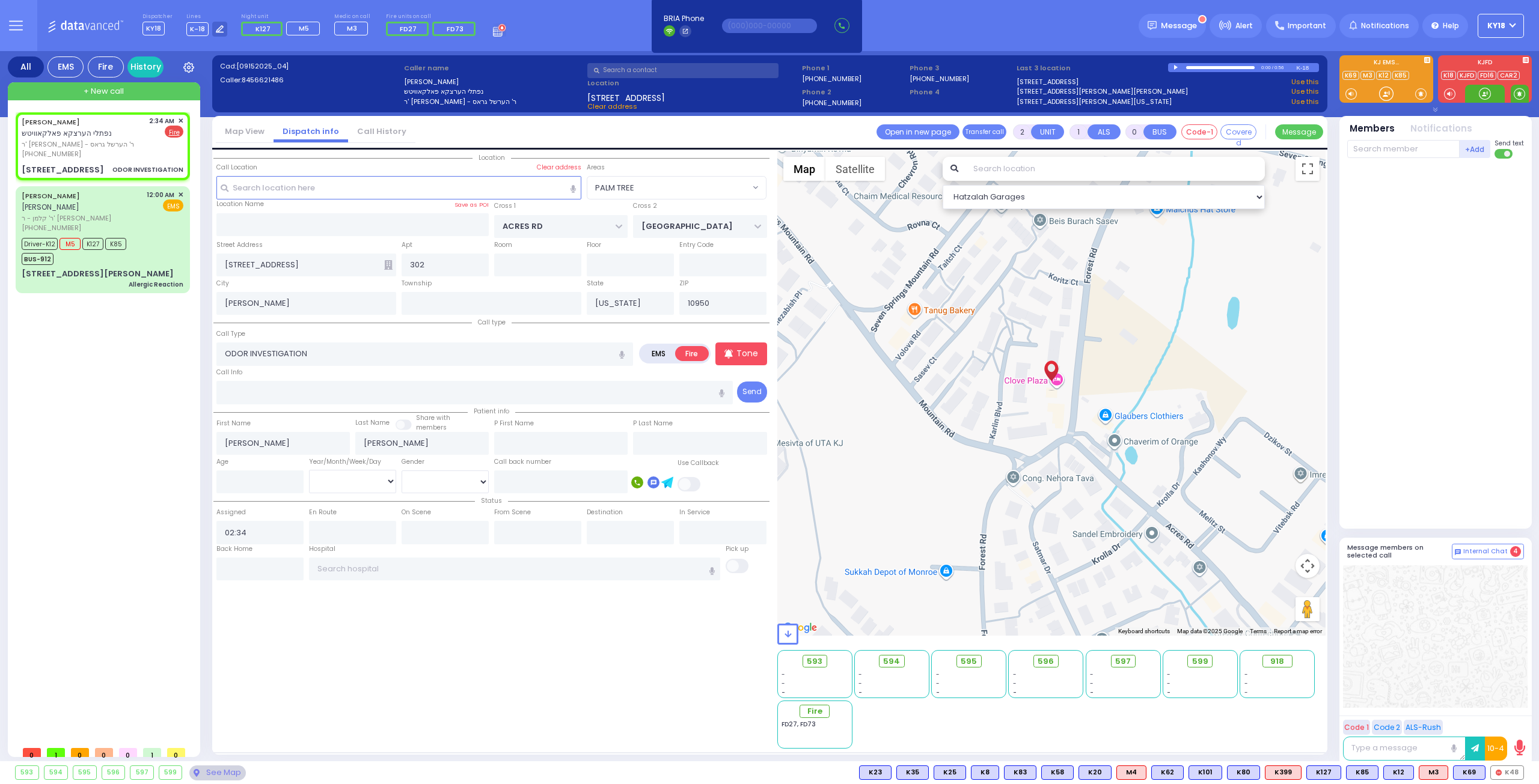
select select
select select "Hatzalah Garages"
select select "PALM TREE"
click at [117, 133] on div "[PERSON_NAME] נפתלי הערצקא פאלקאוויטש" at bounding box center [83, 127] width 123 height 24
select select
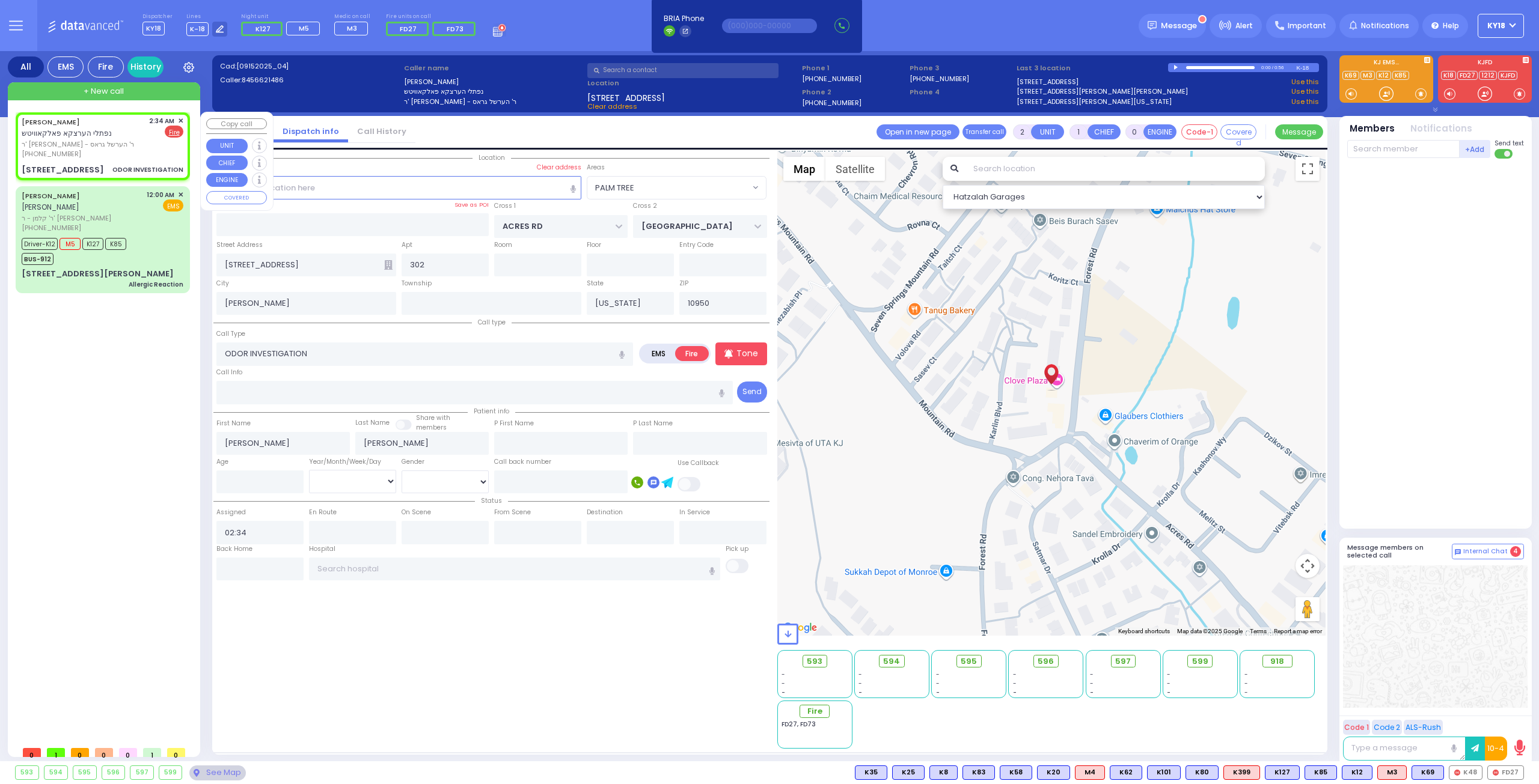
radio input "true"
select select
select select "Hatzalah Garages"
select select "PALM TREE"
click at [1455, 768] on span "FD27" at bounding box center [1463, 773] width 35 height 13
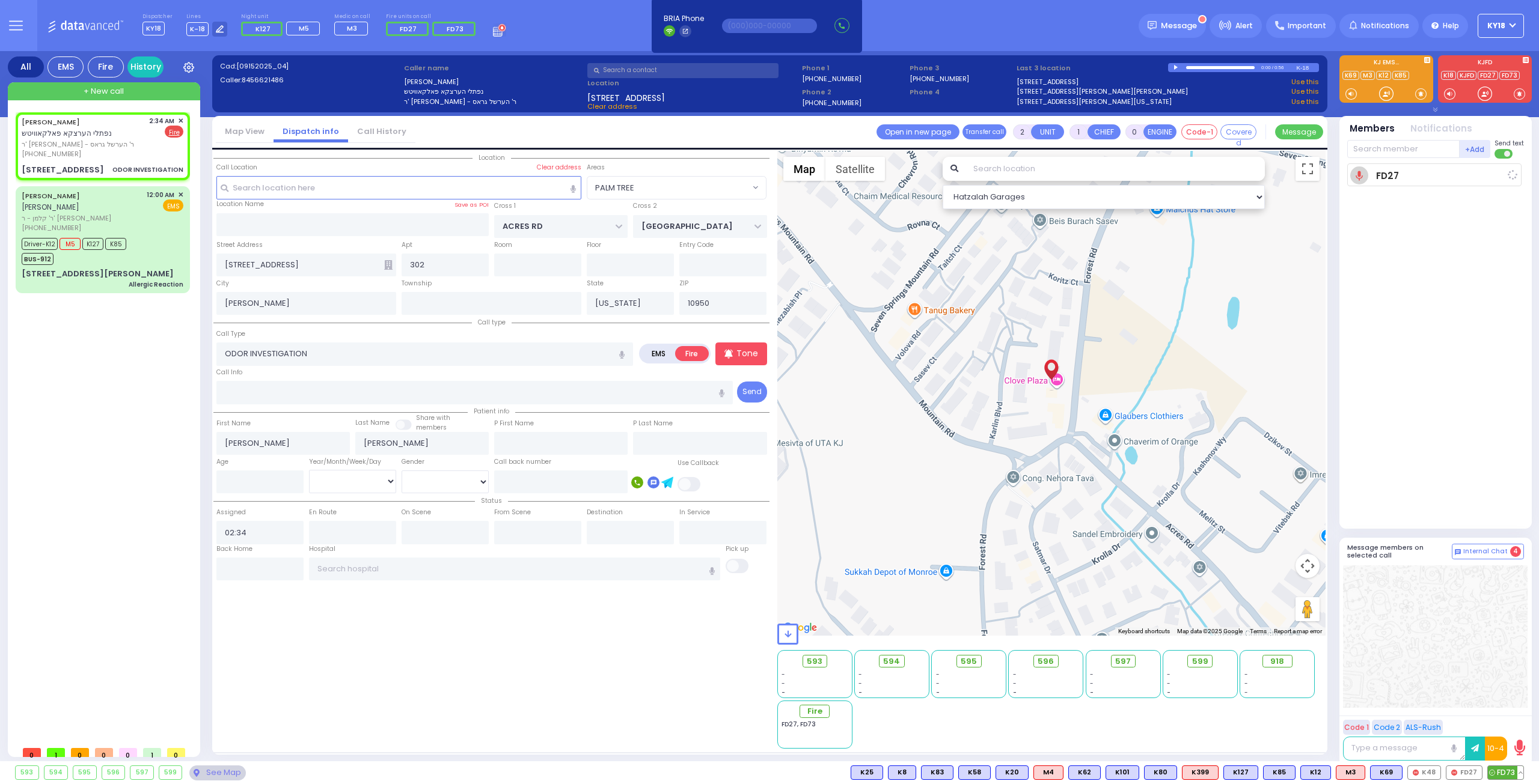
click at [1506, 770] on span "FD73" at bounding box center [1505, 773] width 35 height 13
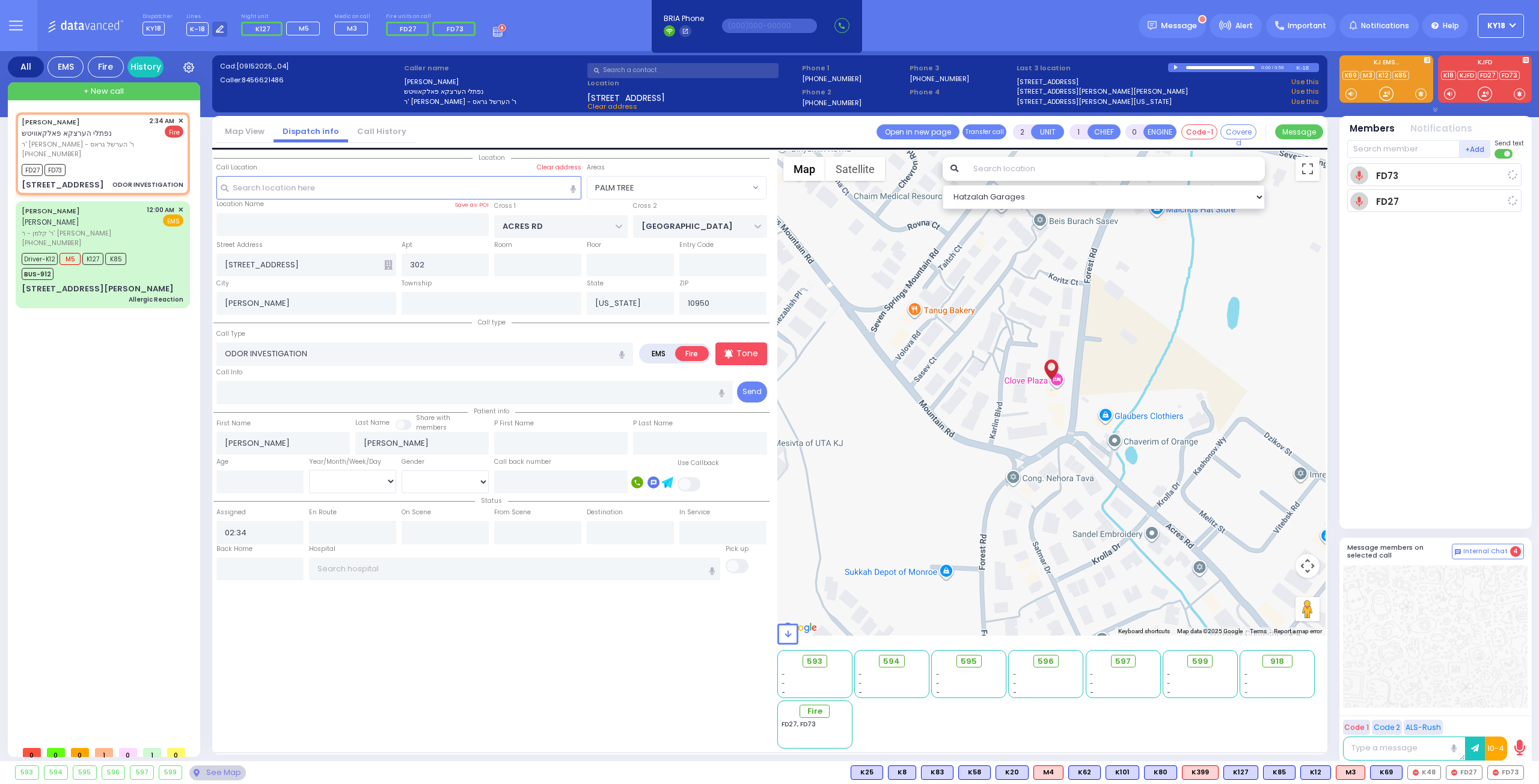
select select
radio input "true"
select select
type input "02:36"
select select "Hatzalah Garages"
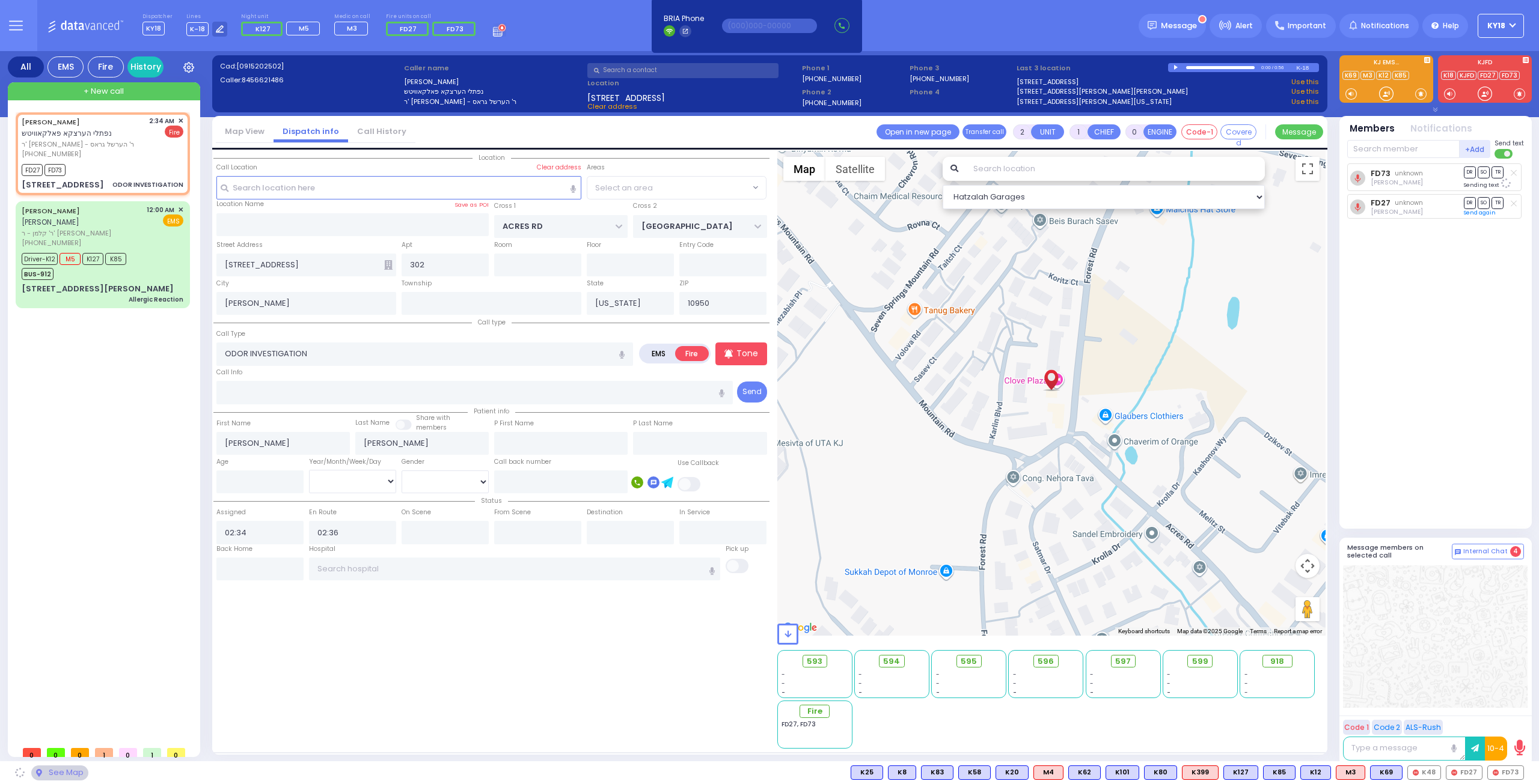
select select "PALM TREE"
select select
radio input "true"
select select
select select "Hatzalah Garages"
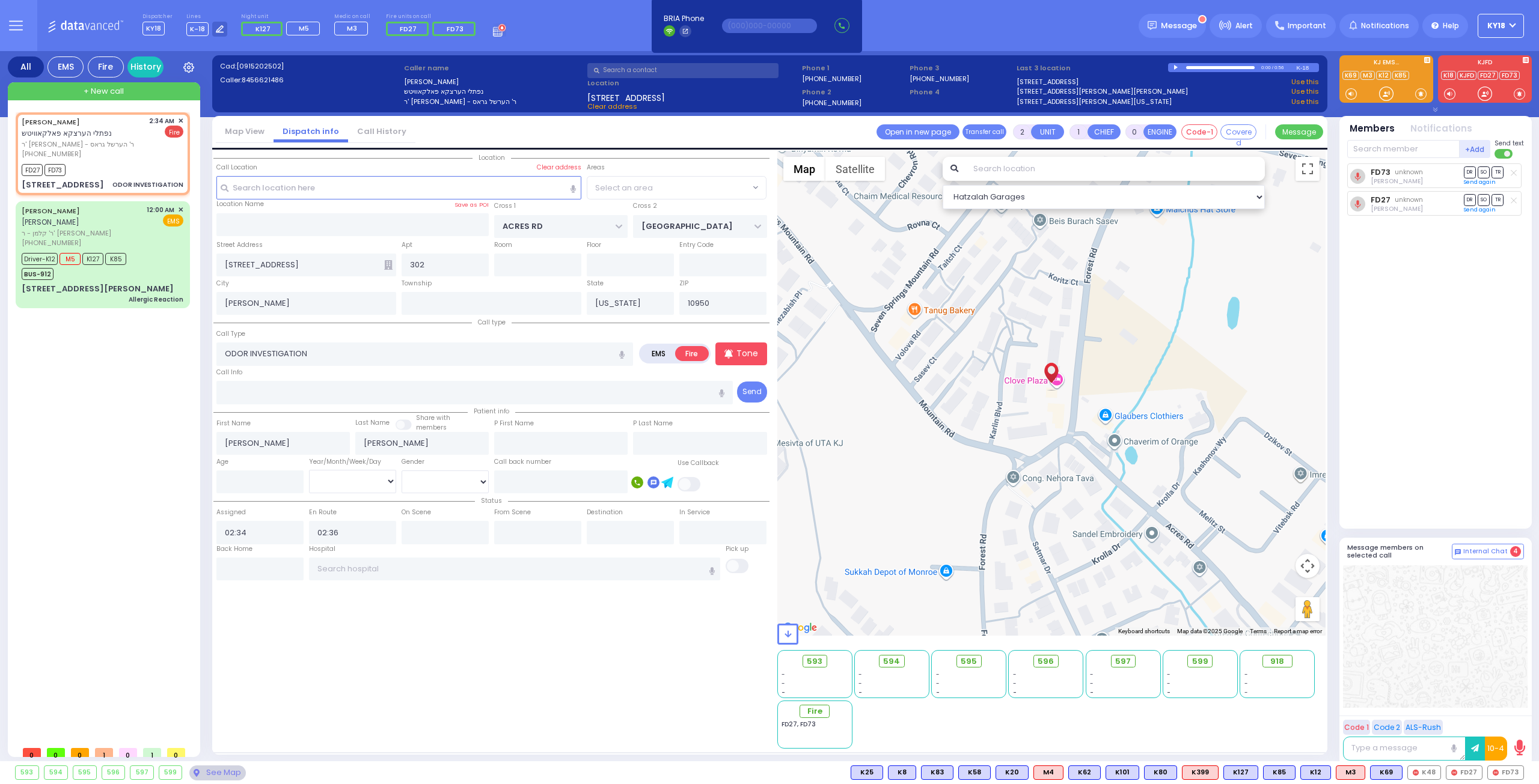
select select "PALM TREE"
click at [1466, 775] on span "CAR6" at bounding box center [1463, 773] width 37 height 13
select select
radio input "true"
select select
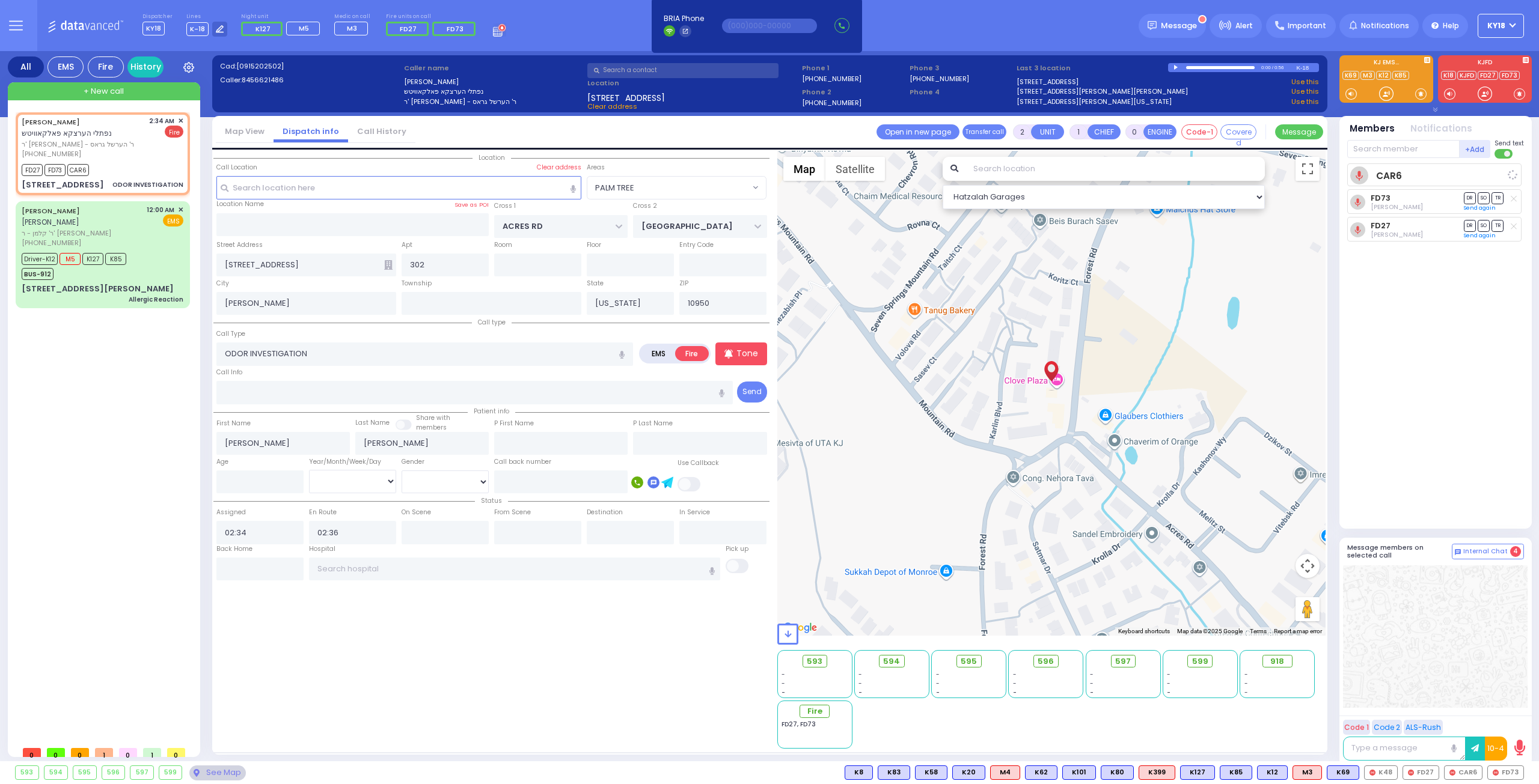
select select "Hatzalah Garages"
select select "PALM TREE"
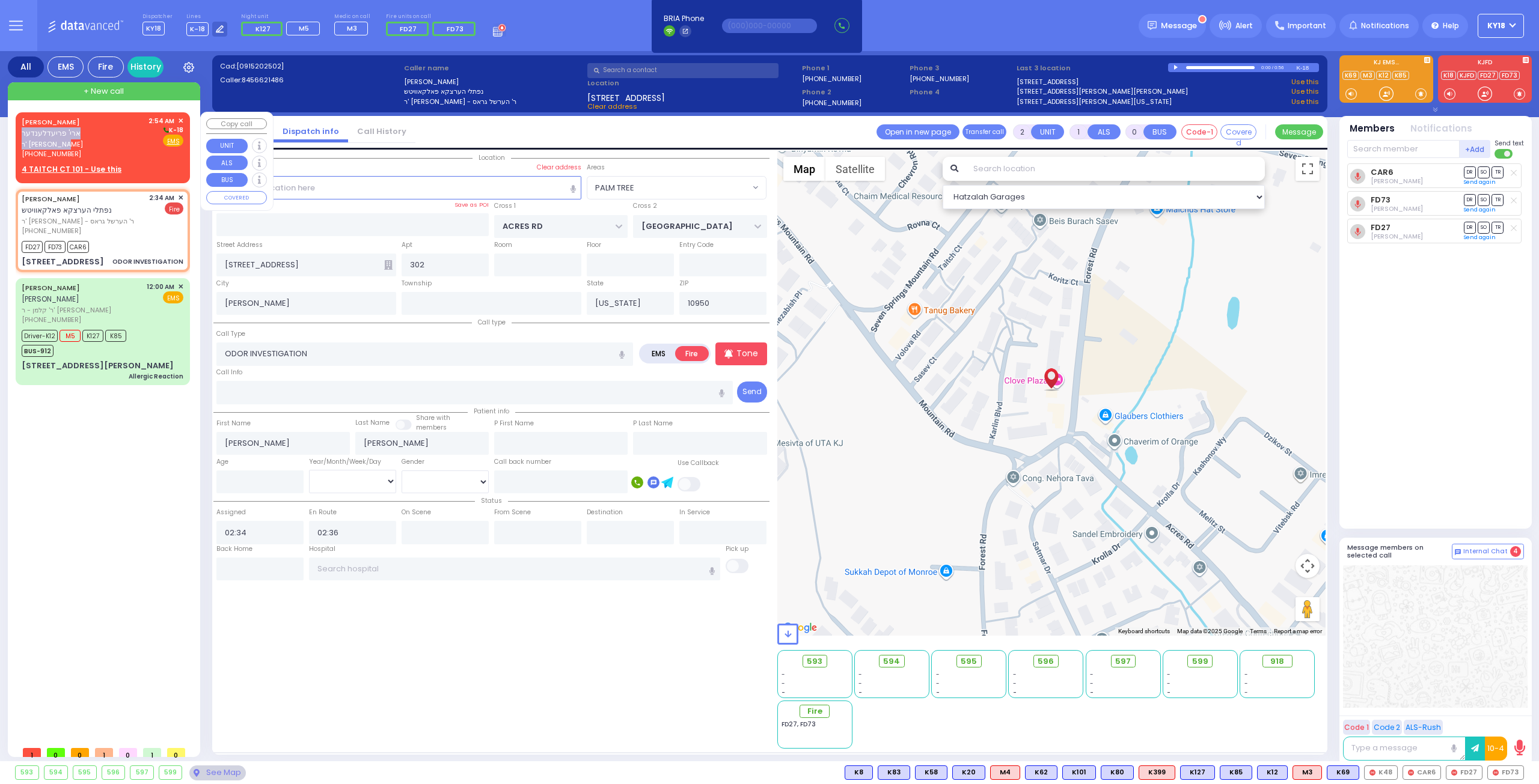
click at [89, 129] on div "[PERSON_NAME] ארי' פריעדלענדער ר' [PERSON_NAME] [PHONE_NUMBER]" at bounding box center [82, 137] width 122 height 44
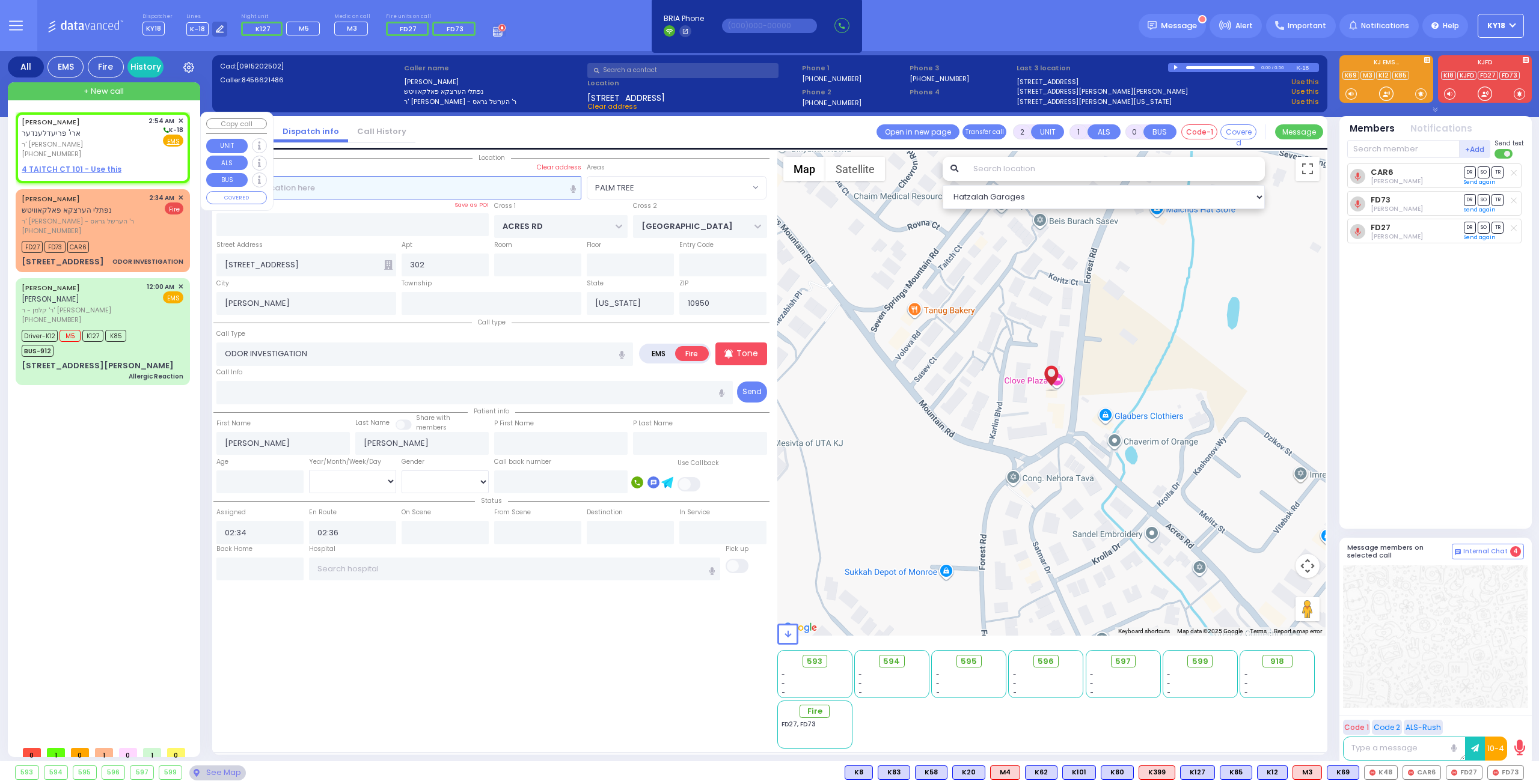
type input "1"
select select
radio input "true"
type input "[PERSON_NAME]"
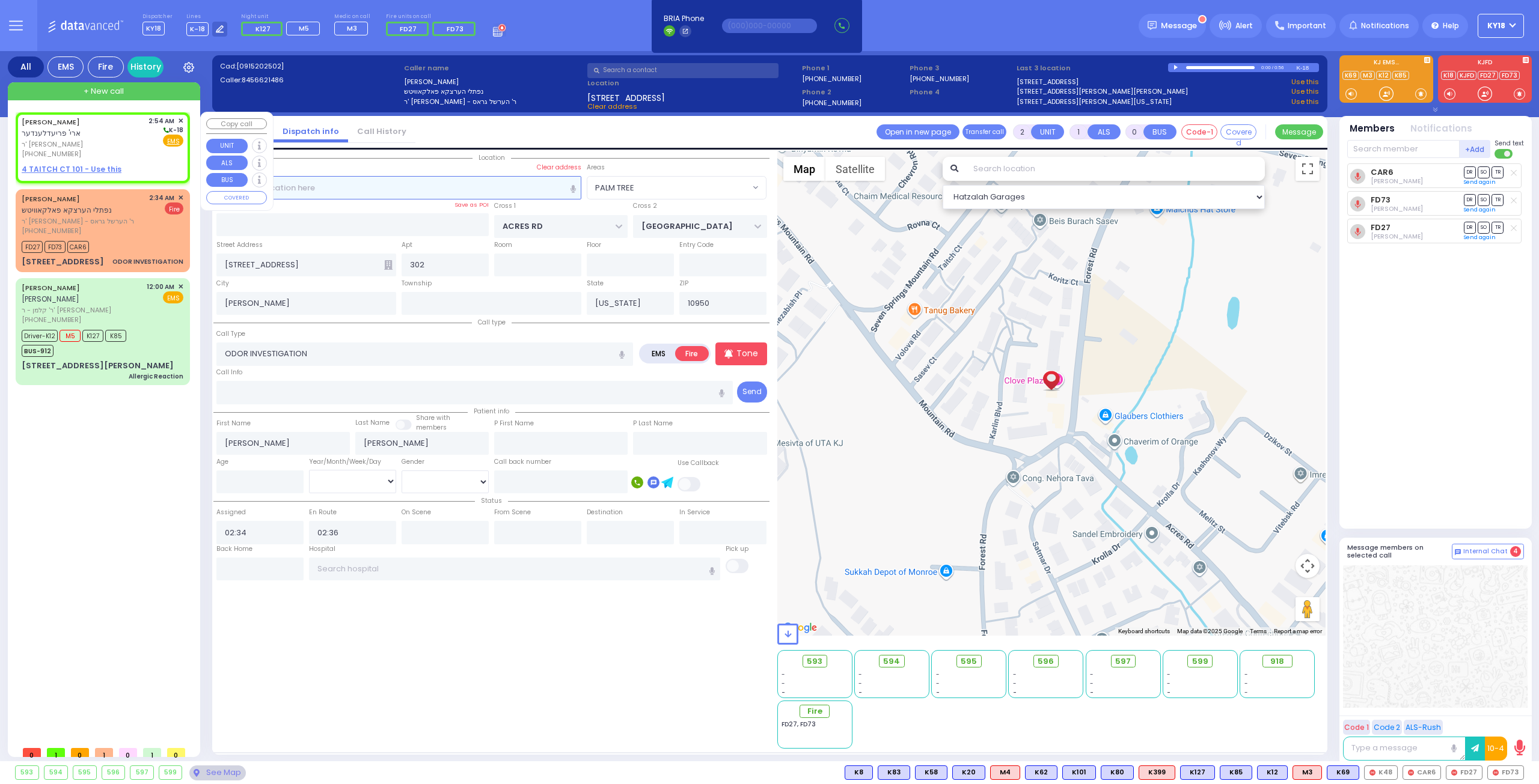
select select
type input "02:54"
select select "Hatzalah Garages"
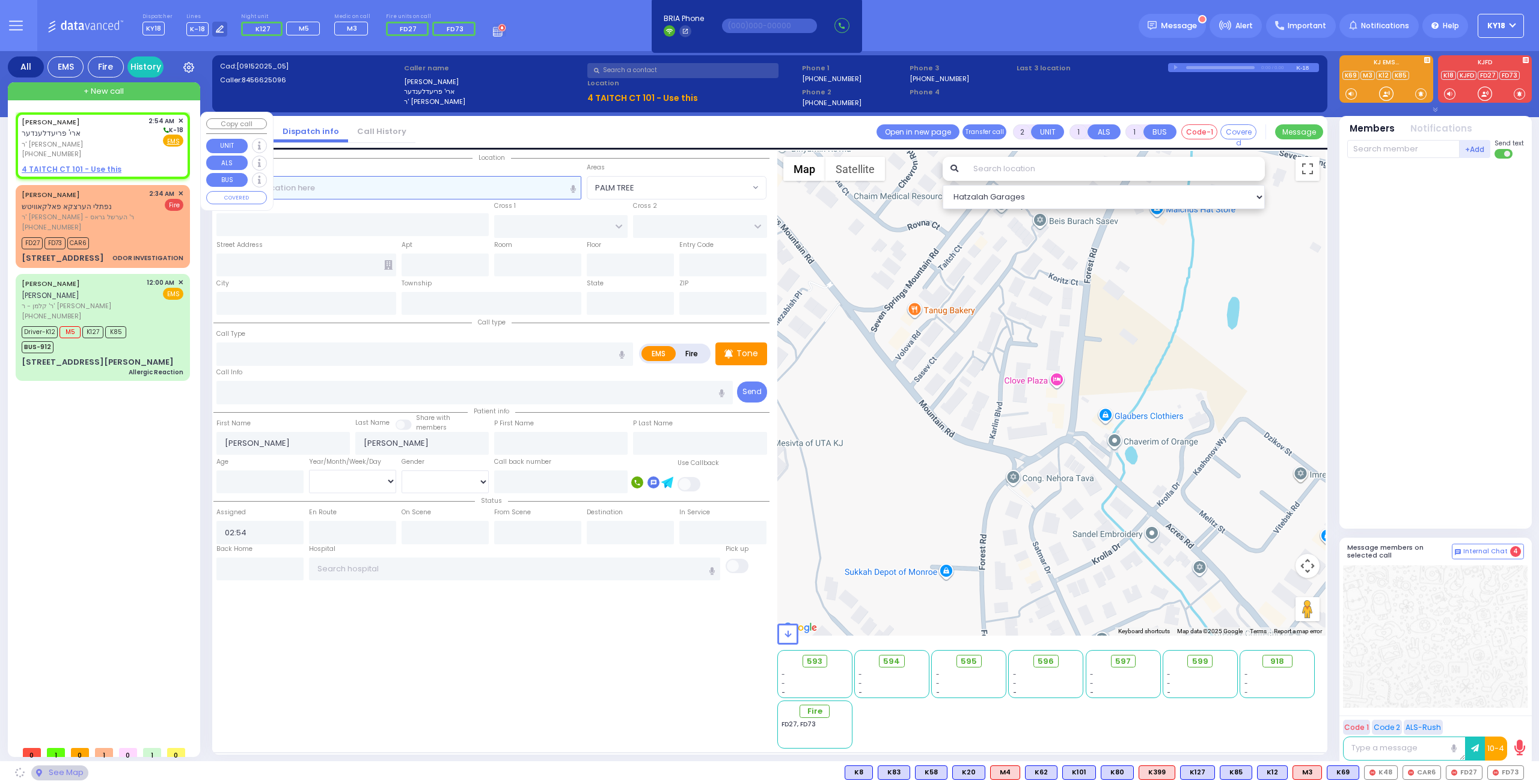
select select
radio input "true"
select select
select select "Hatzalah Garages"
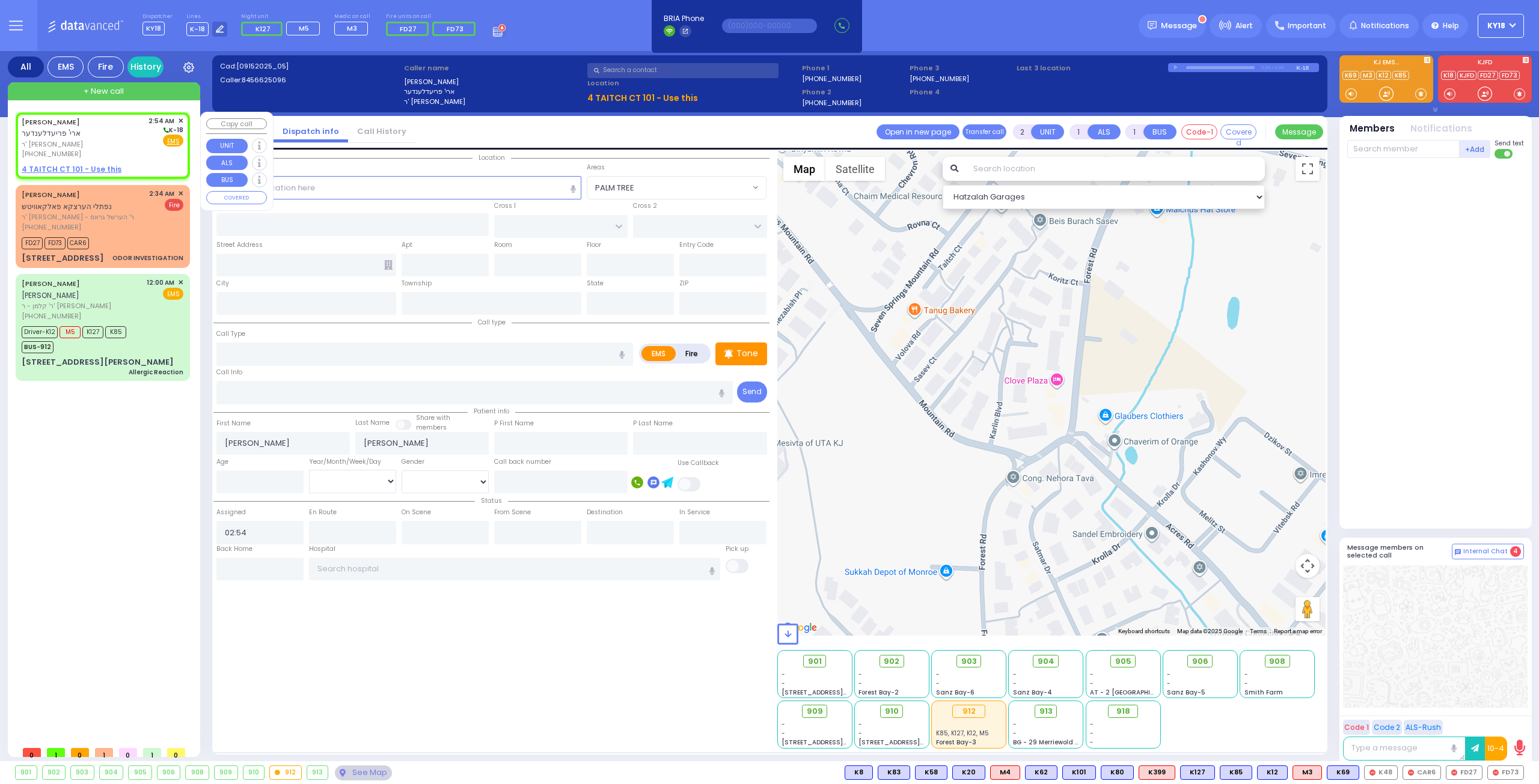
click at [91, 164] on link "4 TAITCH CT 101 - Use this" at bounding box center [71, 169] width 99 height 11
select select
radio input "true"
select select
select select "Hatzalah Garages"
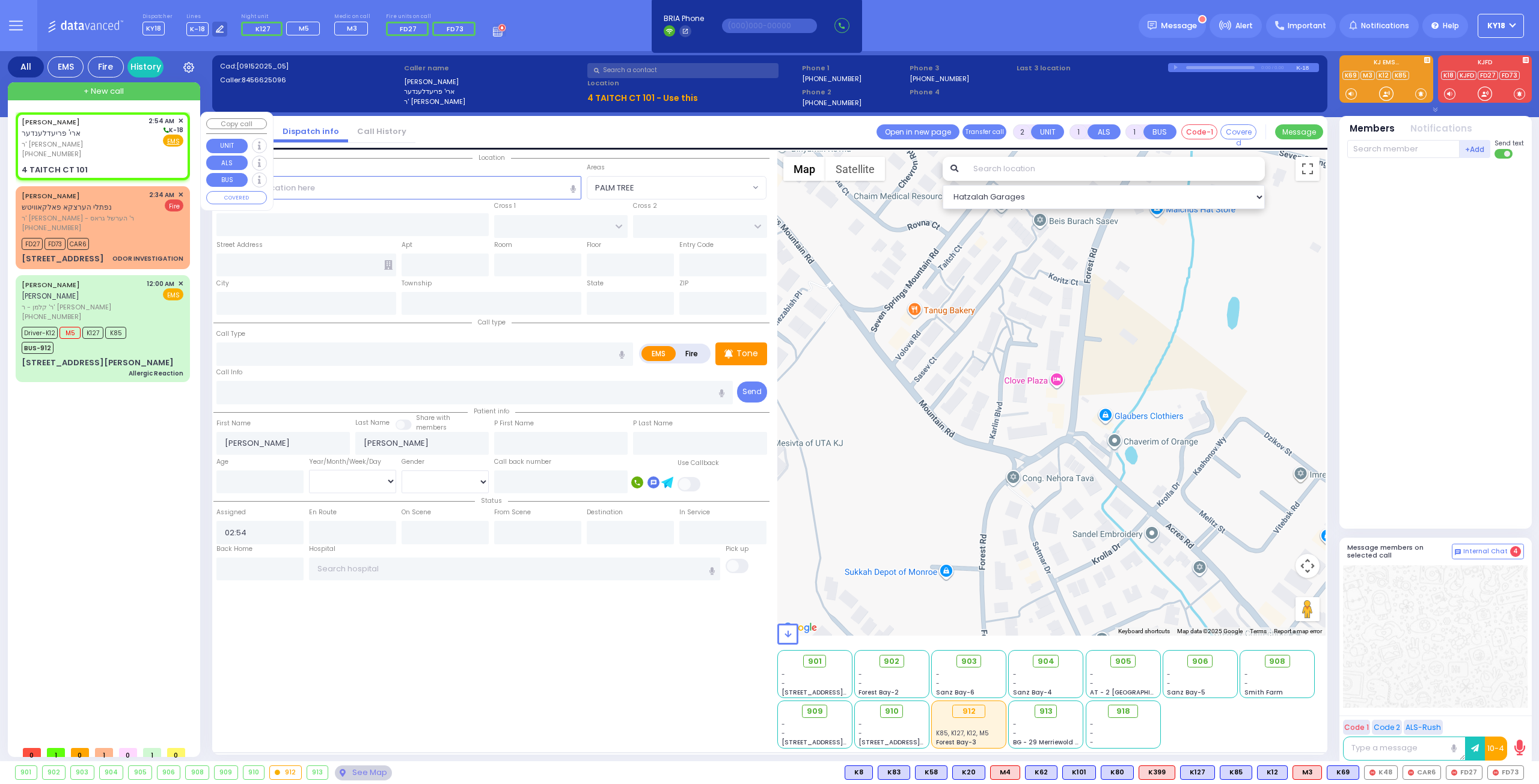
select select
radio input "true"
select select
type input "TAITCH COURT"
type input "[GEOGRAPHIC_DATA]"
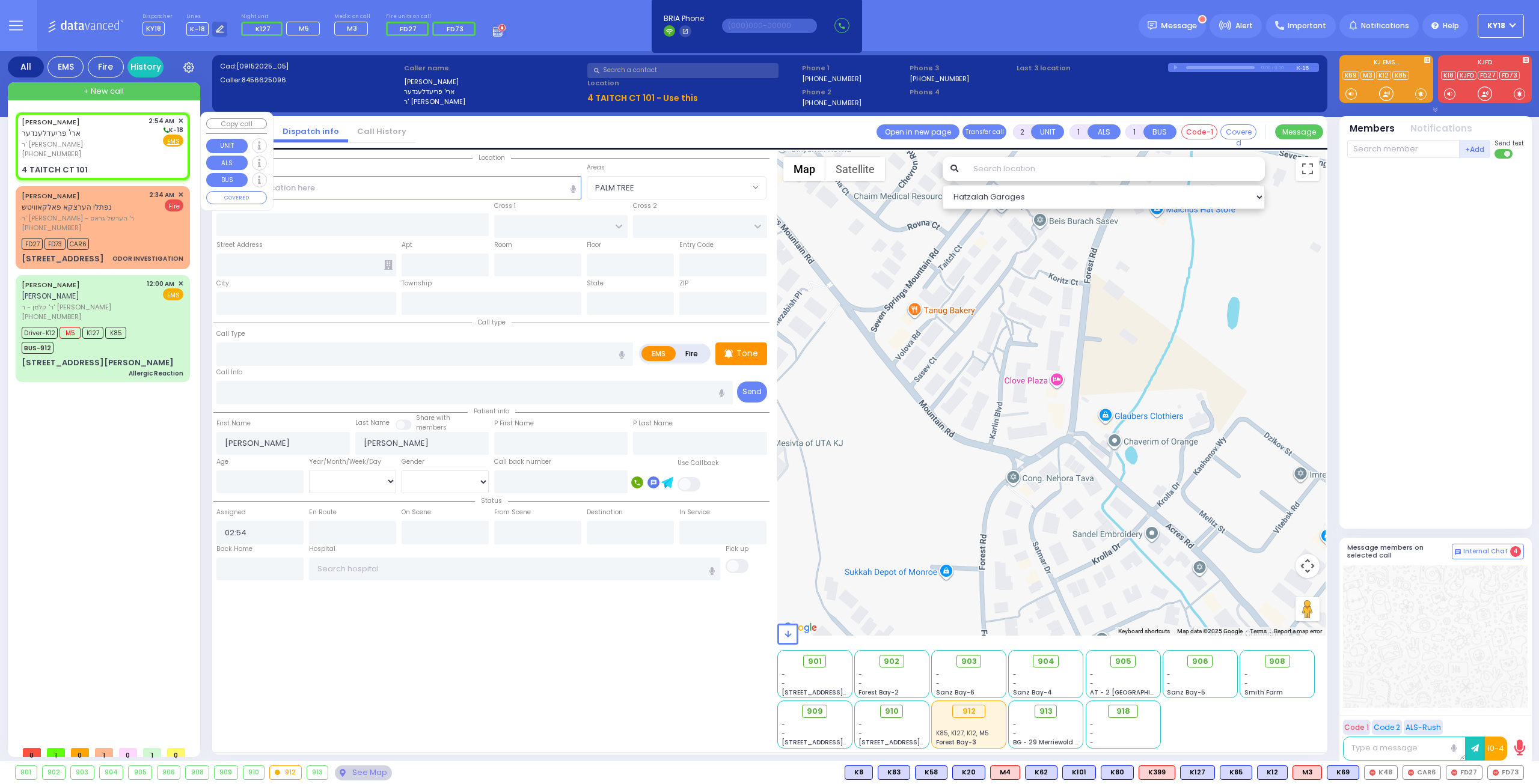
type input "4 TAITCH CT"
type input "101"
type input "Monroe"
type input "[US_STATE]"
type input "10950"
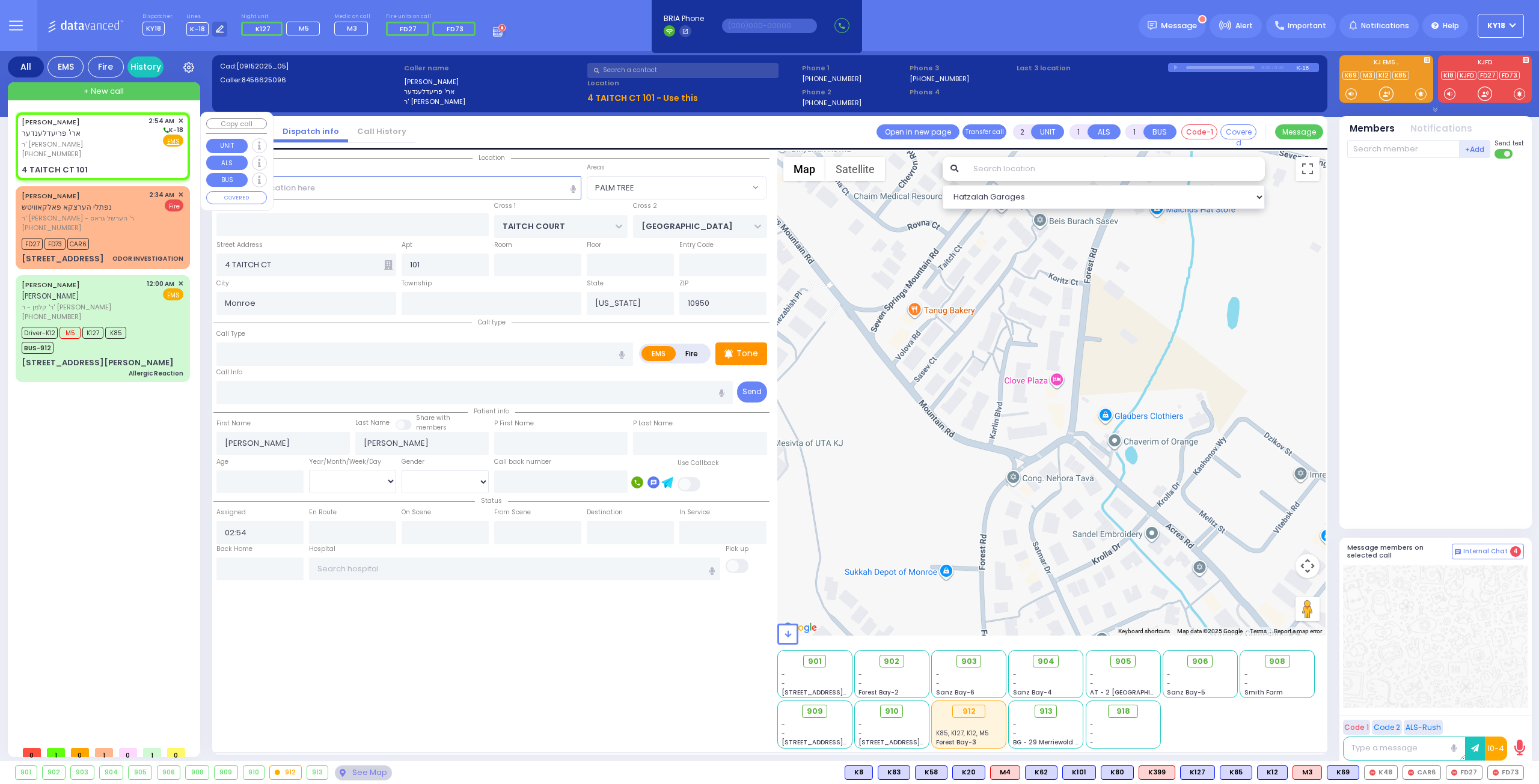
select select "Hatzalah Garages"
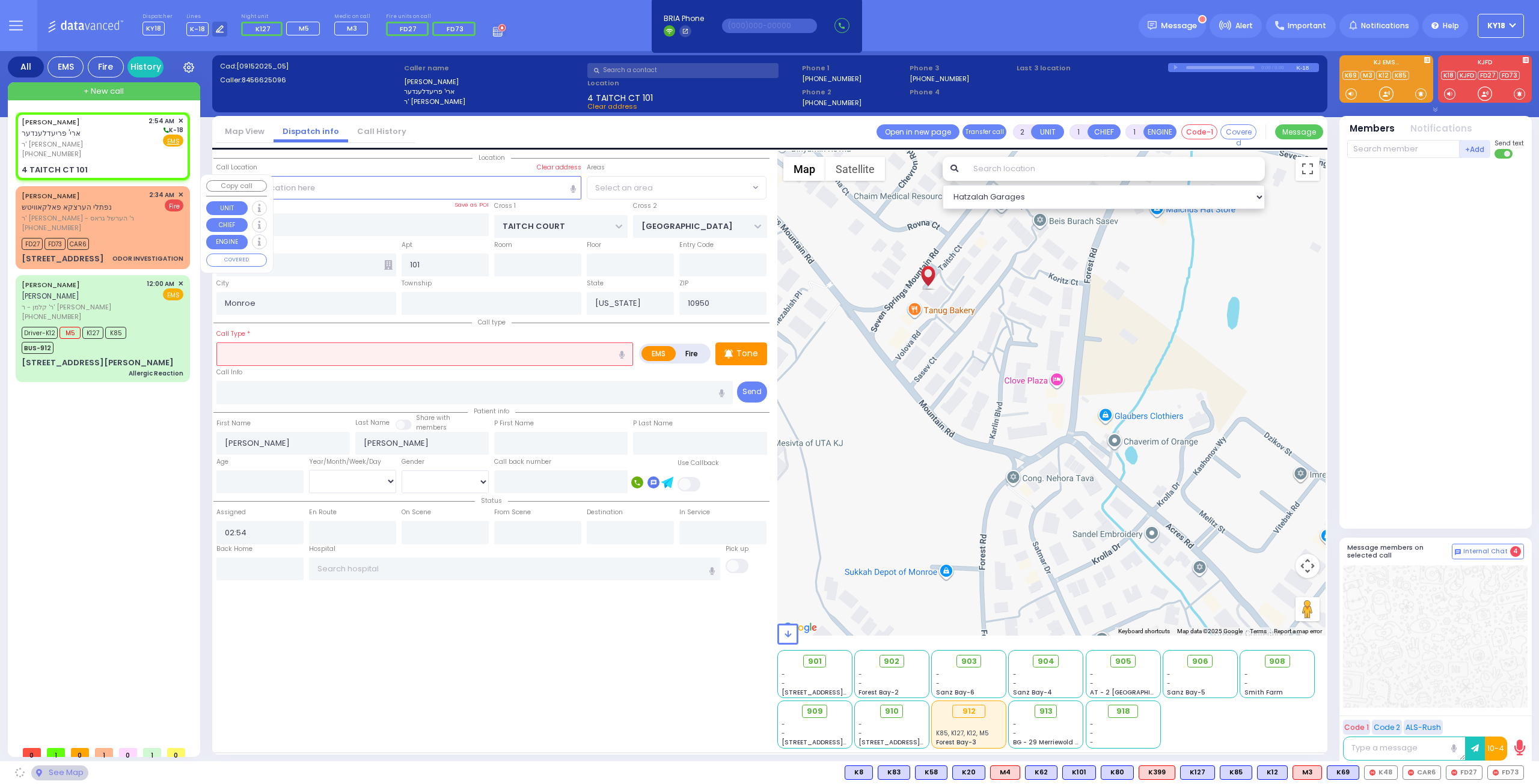
select select "SECTION 5"
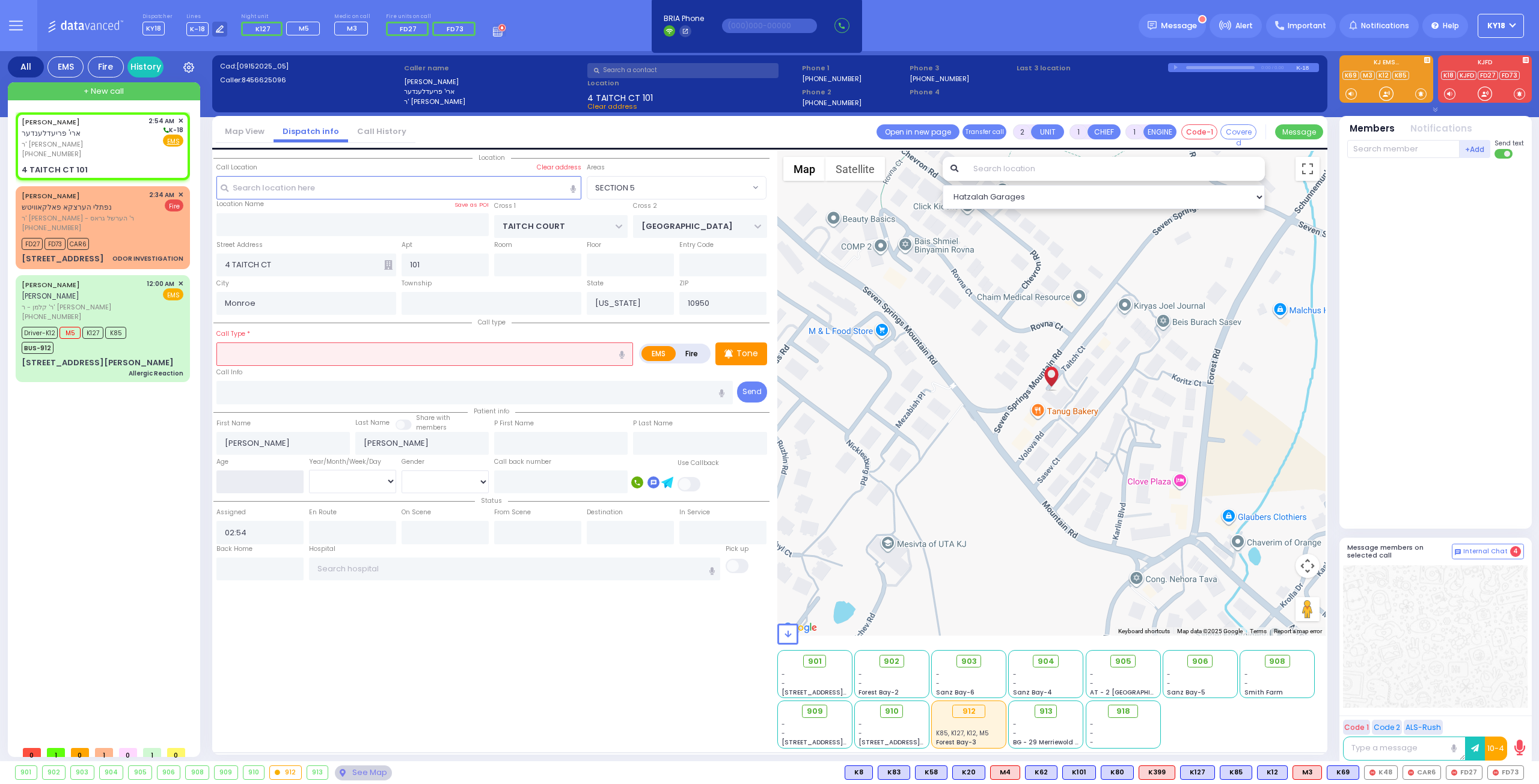
click at [246, 478] on input "number" at bounding box center [260, 482] width 87 height 23
type input "3"
click at [356, 476] on select "Year Month Week Day" at bounding box center [352, 481] width 87 height 23
select select "Year"
click at [309, 470] on select "Year Month Week Day" at bounding box center [352, 481] width 87 height 23
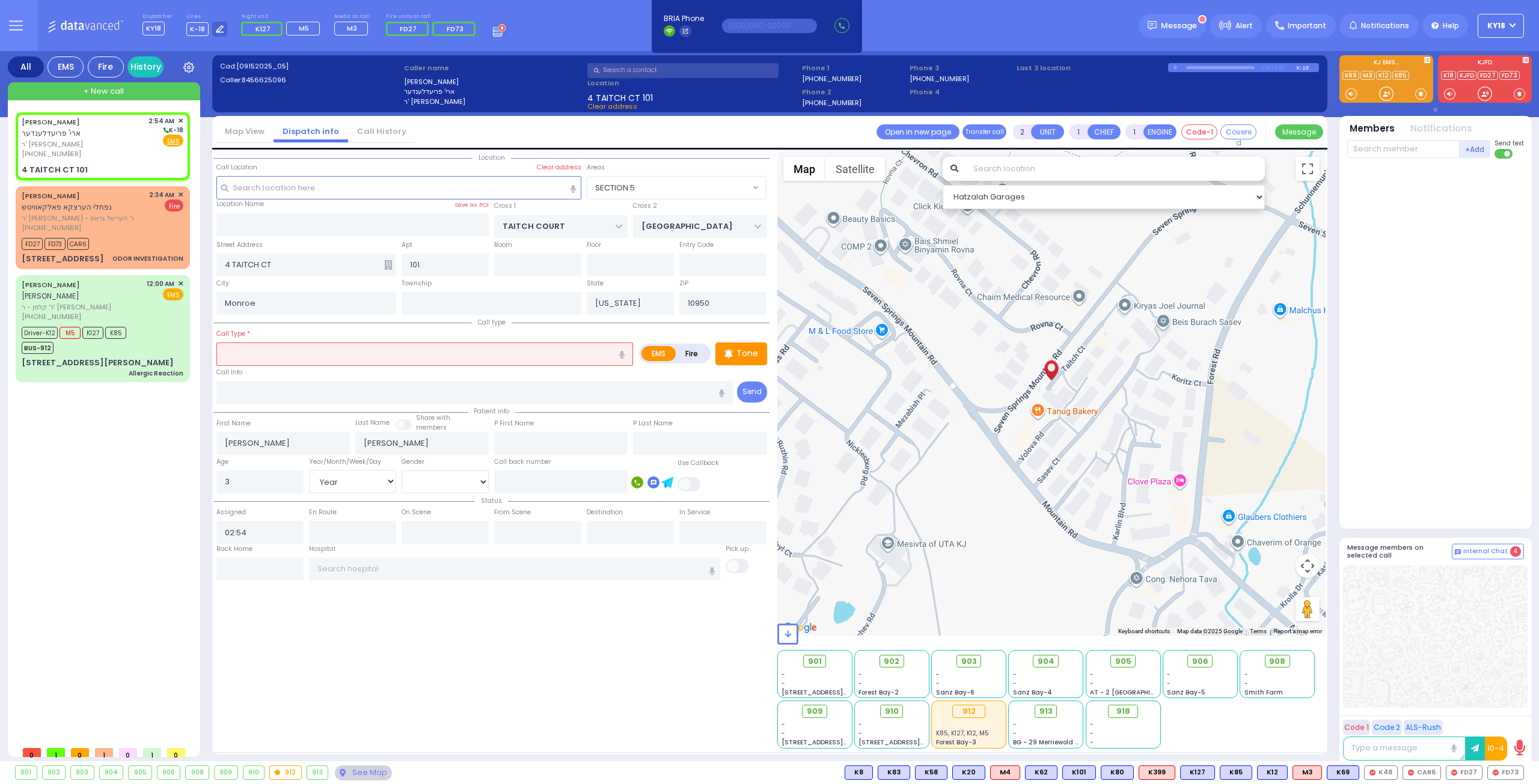
click at [430, 494] on div "Status Assigned 02:54 En Route" at bounding box center [491, 519] width 556 height 50
select select
radio input "true"
select select "Year"
select select "Hatzalah Garages"
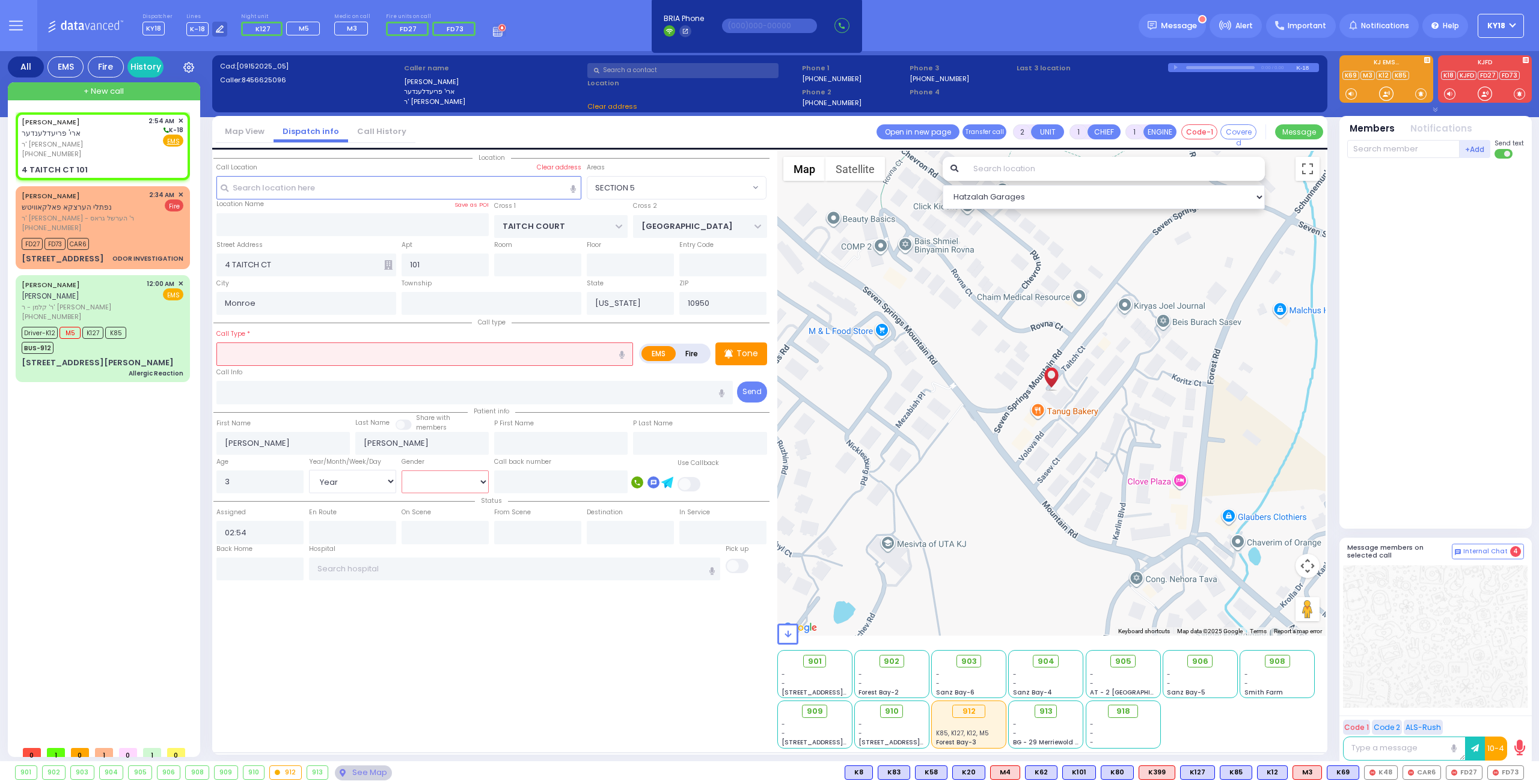
click at [438, 488] on select "[DEMOGRAPHIC_DATA] [DEMOGRAPHIC_DATA]" at bounding box center [445, 482] width 87 height 23
radio input "true"
select select "Year"
select select
select select "Hatzalah Garages"
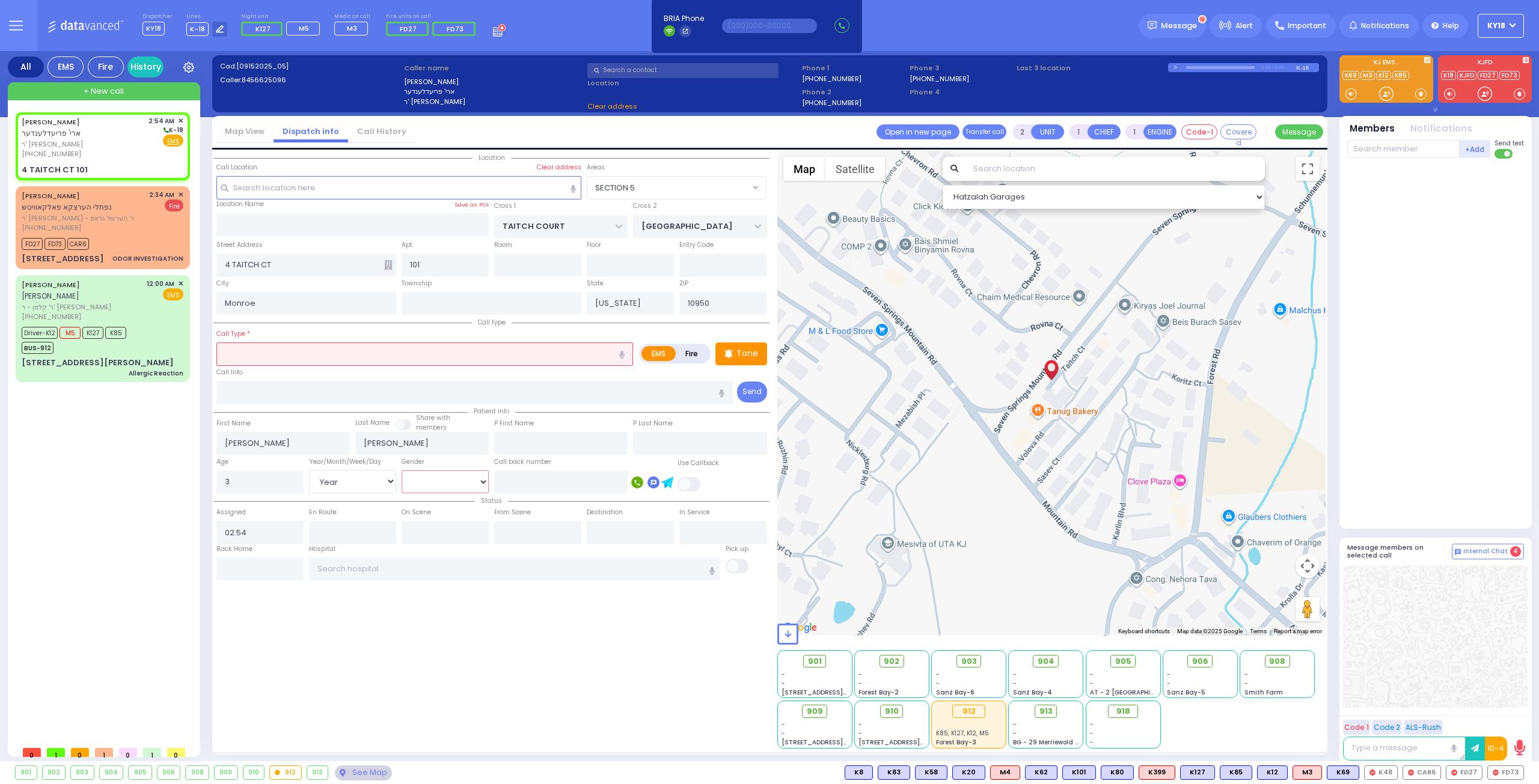
select select "SECTION 5"
select select "[DEMOGRAPHIC_DATA]"
click at [402, 470] on select "[DEMOGRAPHIC_DATA] [DEMOGRAPHIC_DATA]" at bounding box center [445, 482] width 87 height 23
click at [301, 354] on input "text" at bounding box center [424, 354] width 416 height 23
select select
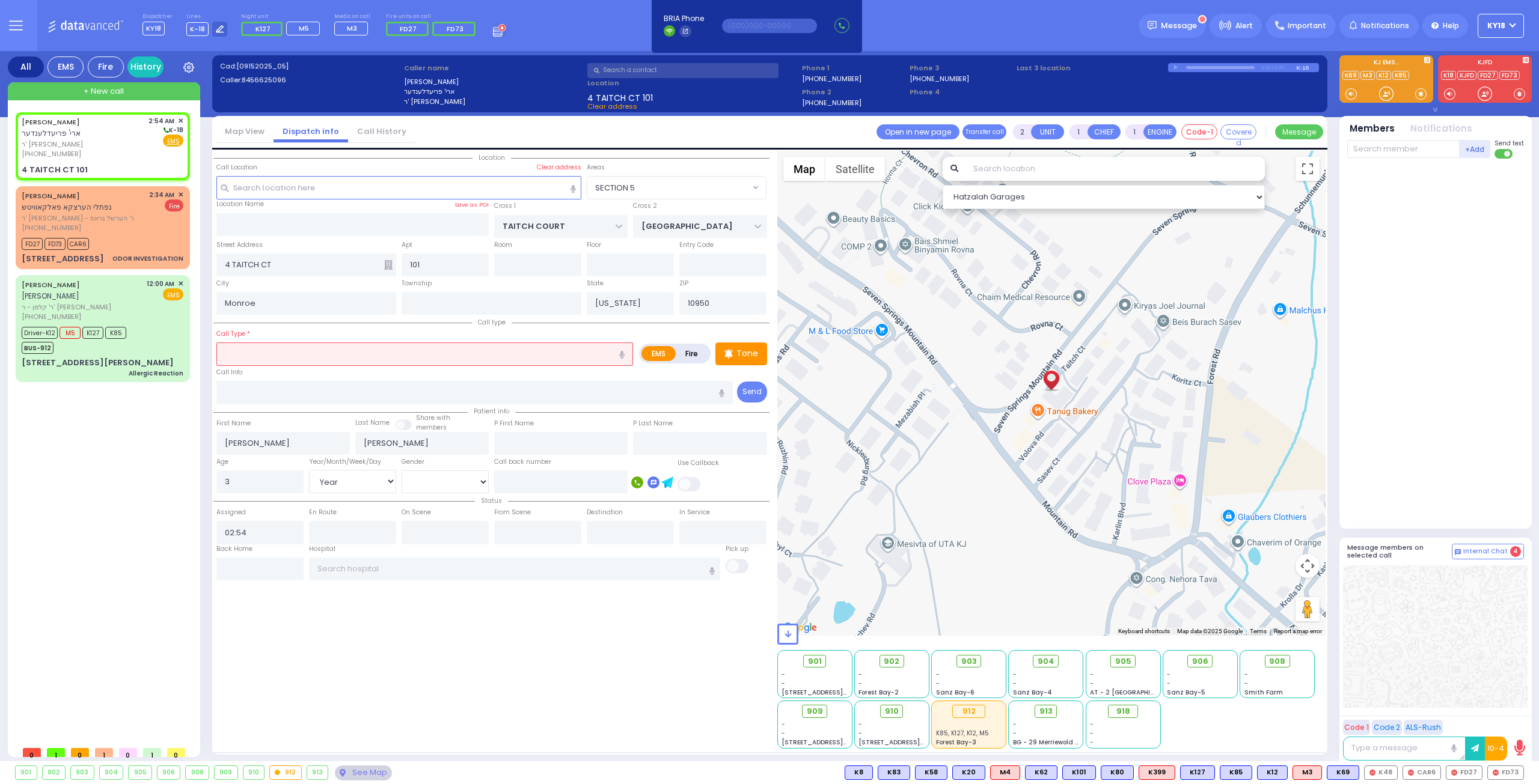
radio input "true"
select select "Year"
select select "[DEMOGRAPHIC_DATA]"
select select "SECTION 5"
select select "Hatzalah Garages"
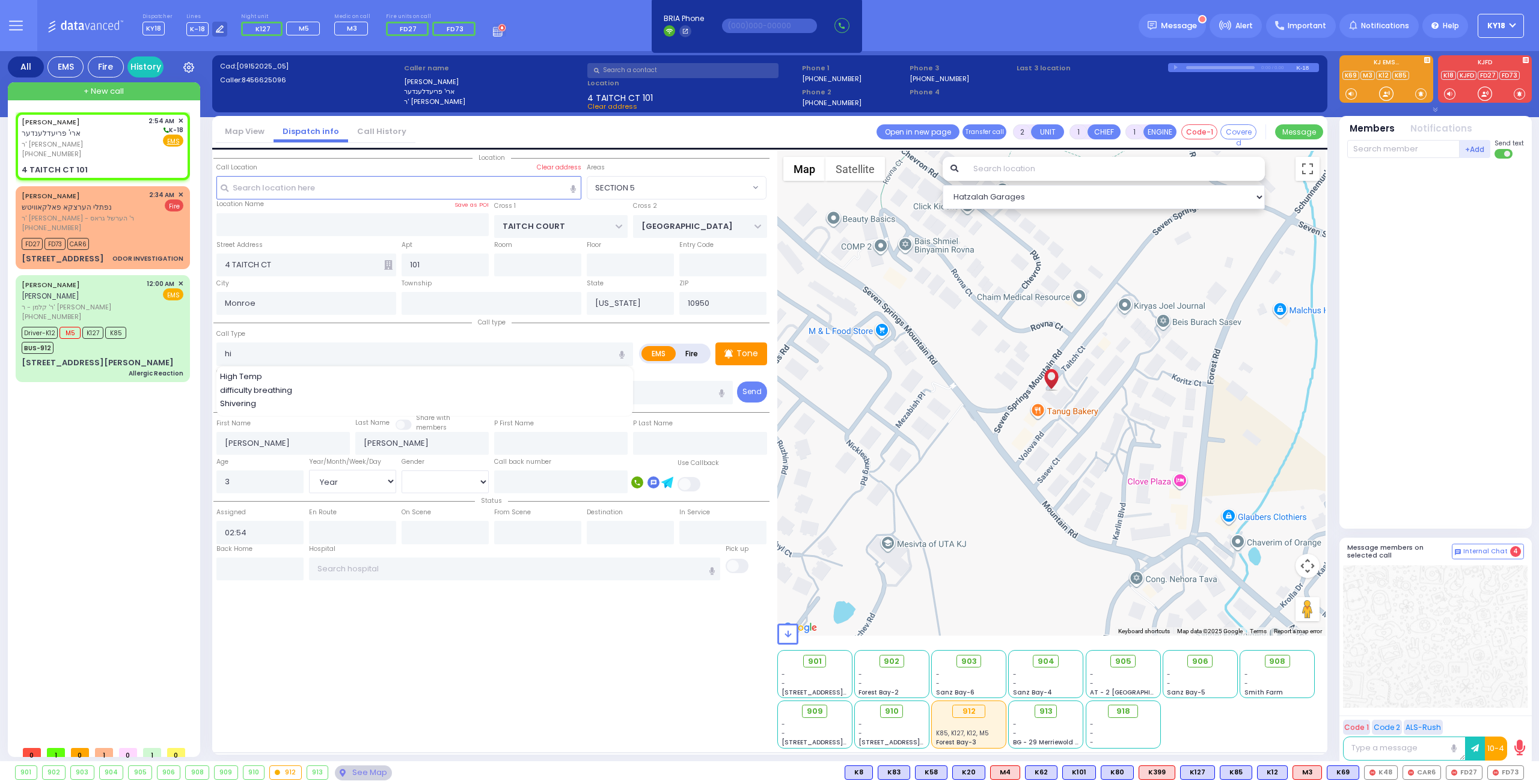
click at [304, 378] on div "High Temp" at bounding box center [425, 377] width 411 height 12
type input "High Temp"
type input "1"
type input "0"
click at [107, 151] on div "[PERSON_NAME] ארי' פריעדלענדער ר' [PERSON_NAME] [PHONE_NUMBER] 2:54 AM ✕ K-18" at bounding box center [103, 146] width 169 height 64
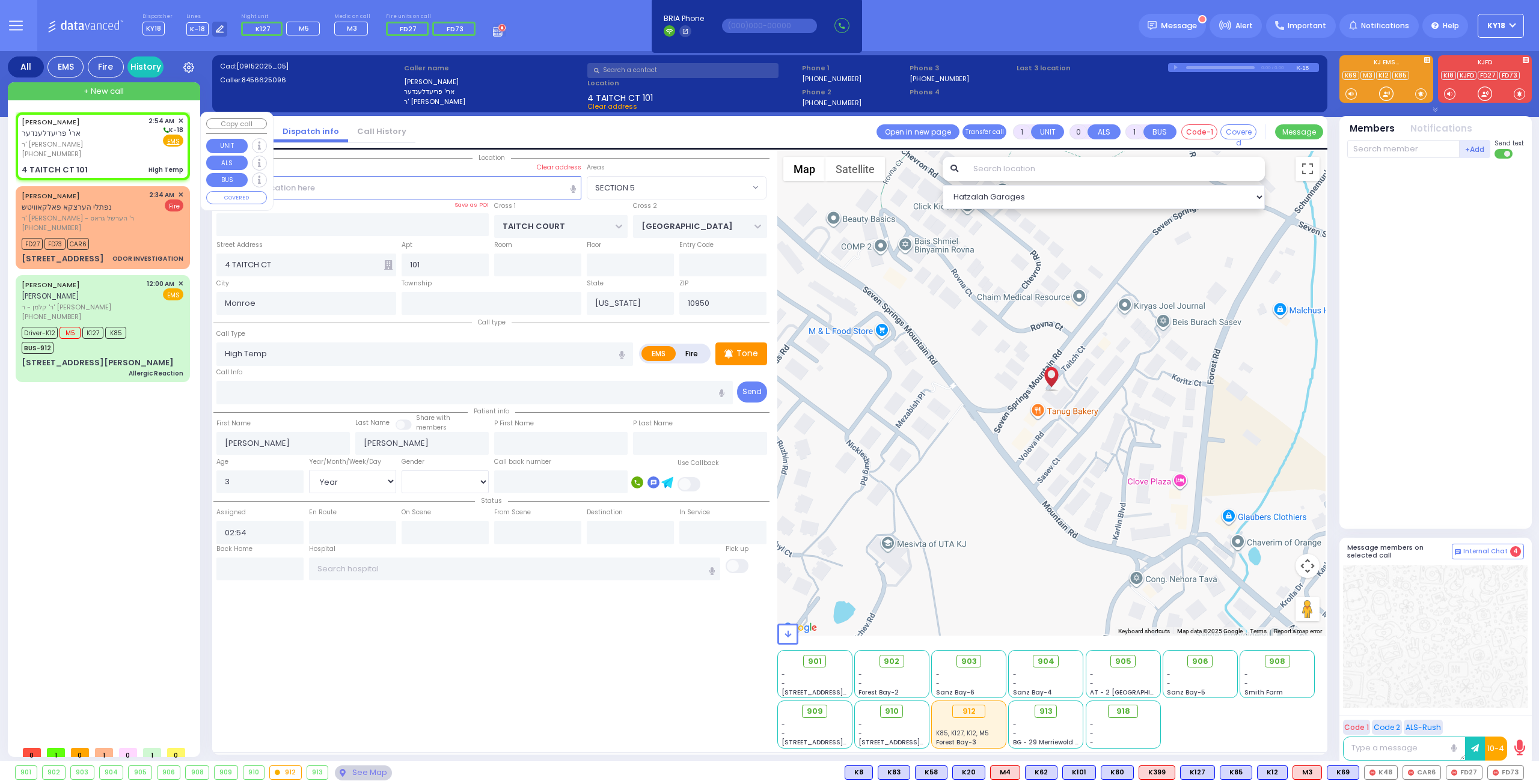
select select
radio input "true"
select select "Year"
select select "[DEMOGRAPHIC_DATA]"
select select "Hatzalah Garages"
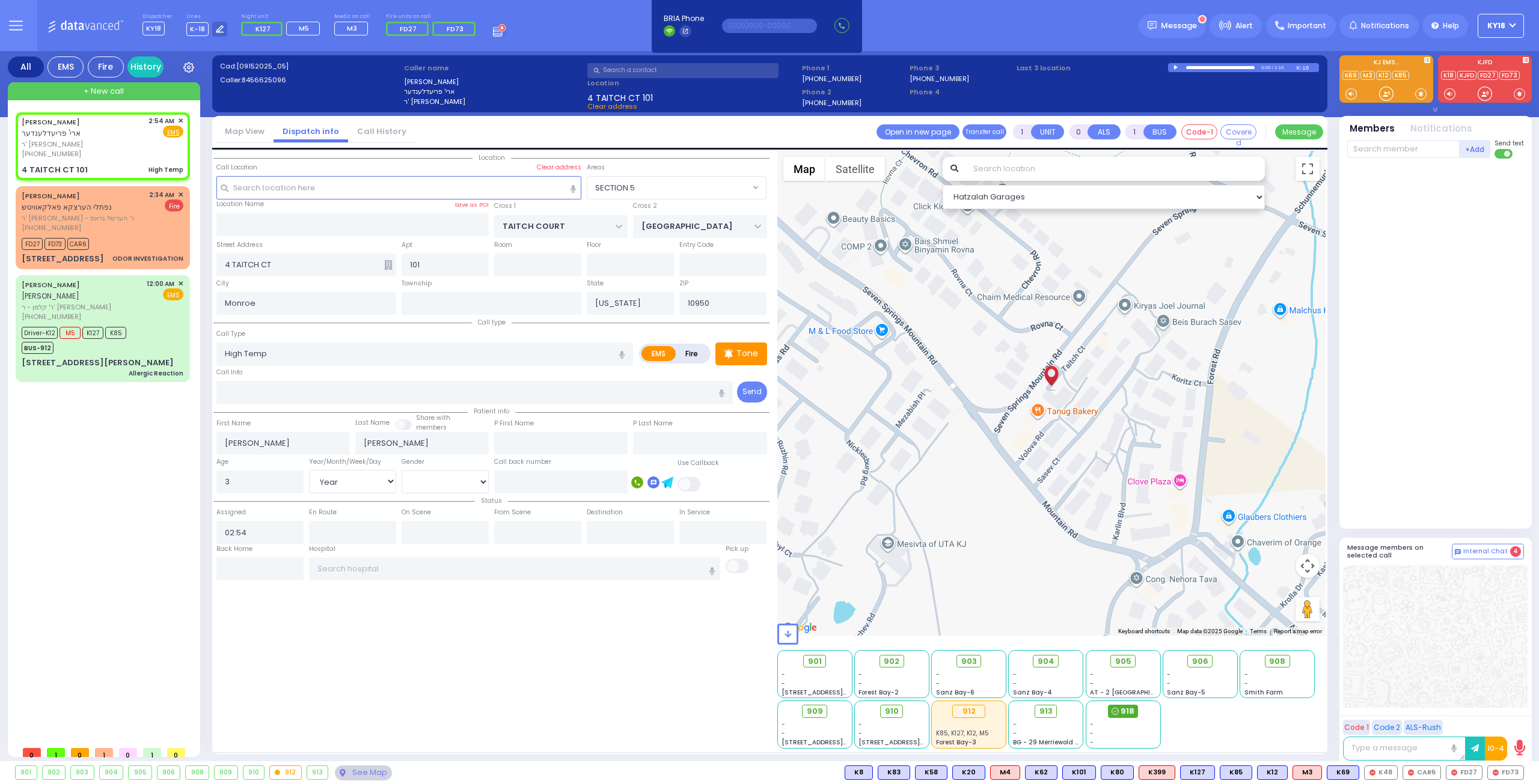
click at [1123, 712] on span "918" at bounding box center [1127, 711] width 14 height 12
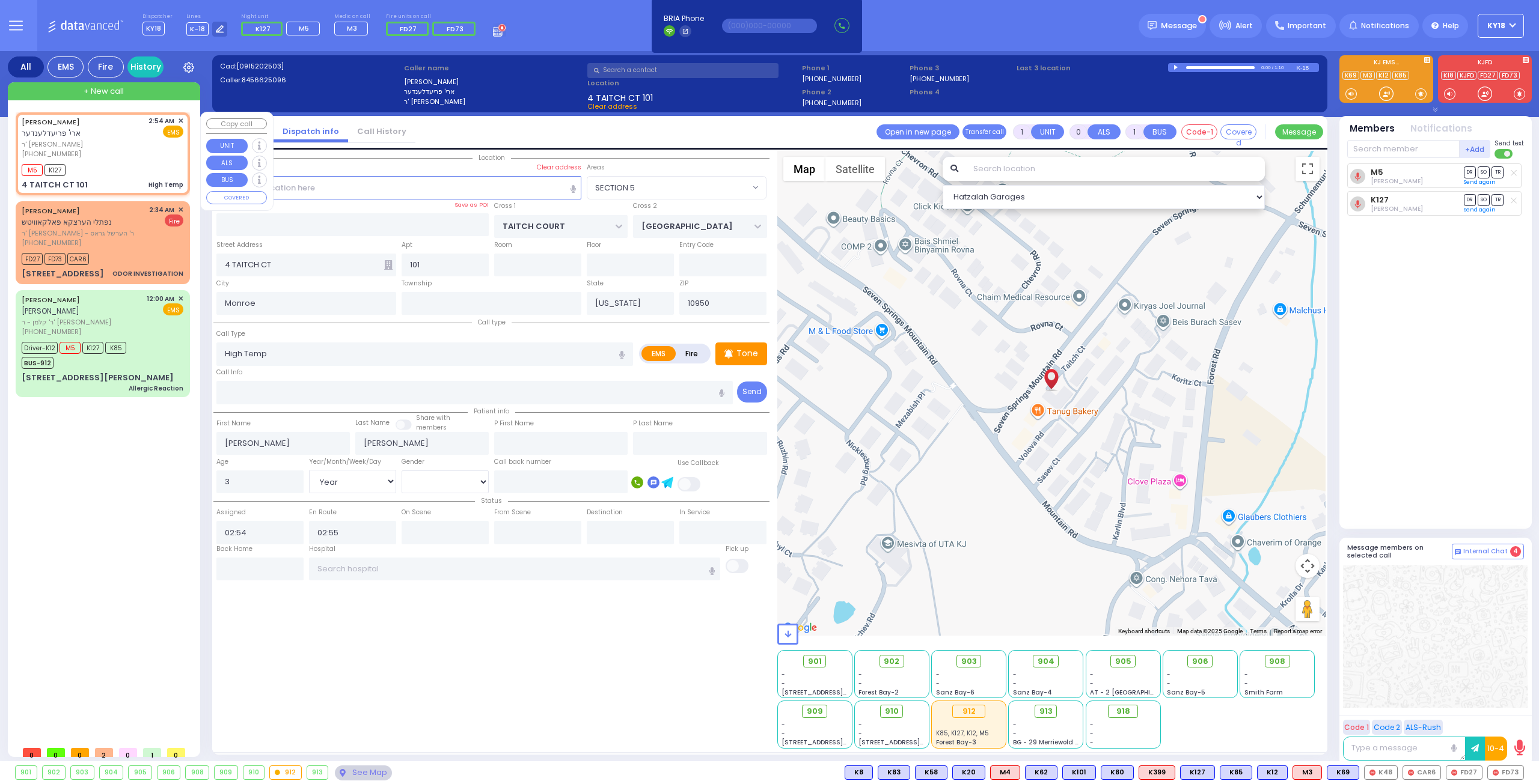
click at [145, 140] on div "[PERSON_NAME] ארי' פריעדלענדער ר' [PERSON_NAME] [PHONE_NUMBER] 2:54 AM ✕ EMS" at bounding box center [102, 137] width 162 height 44
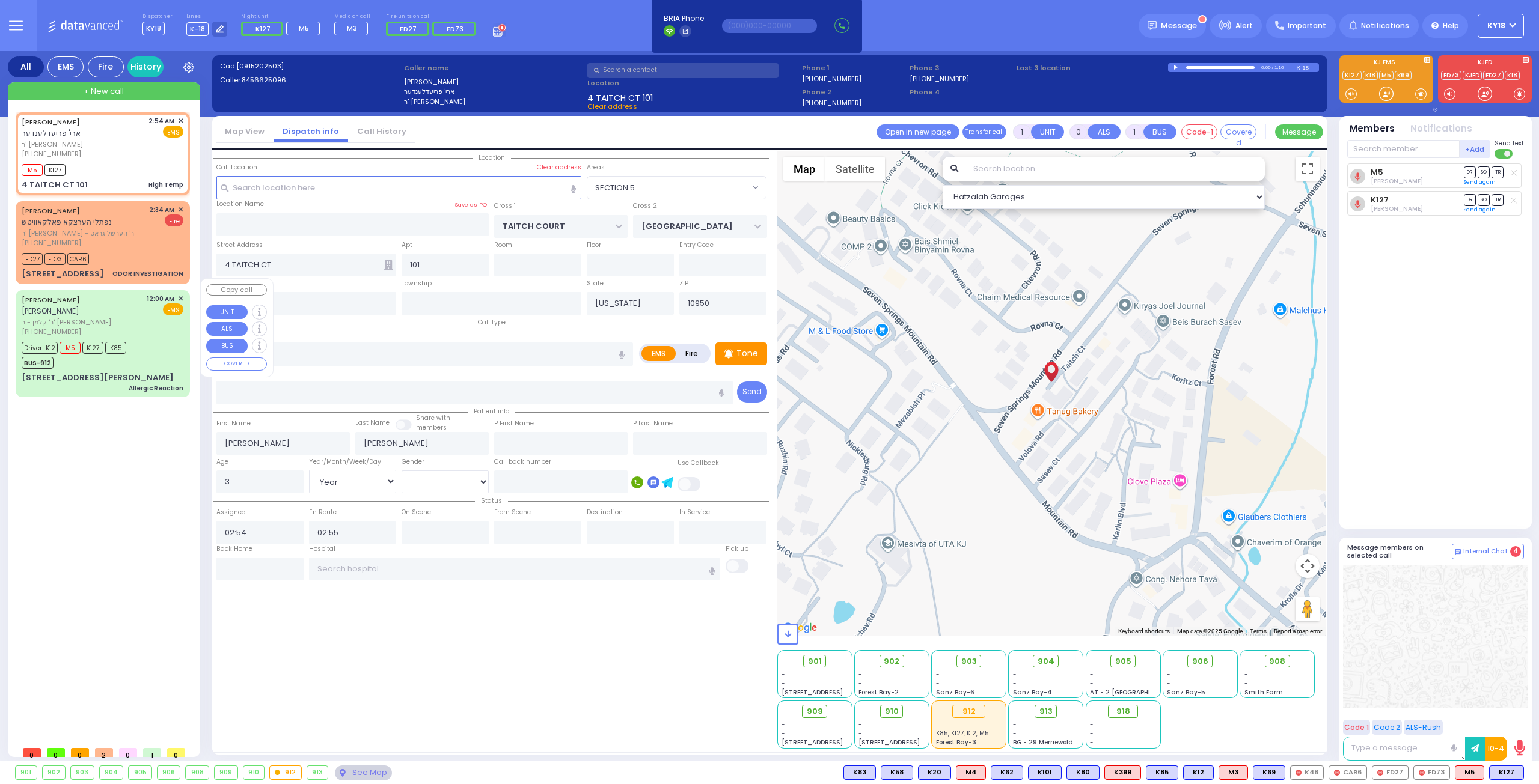
click at [141, 300] on div "[PERSON_NAME] [PERSON_NAME] [PERSON_NAME] - ר' [PERSON_NAME] [PHONE_NUMBER] 12:…" at bounding box center [102, 315] width 162 height 44
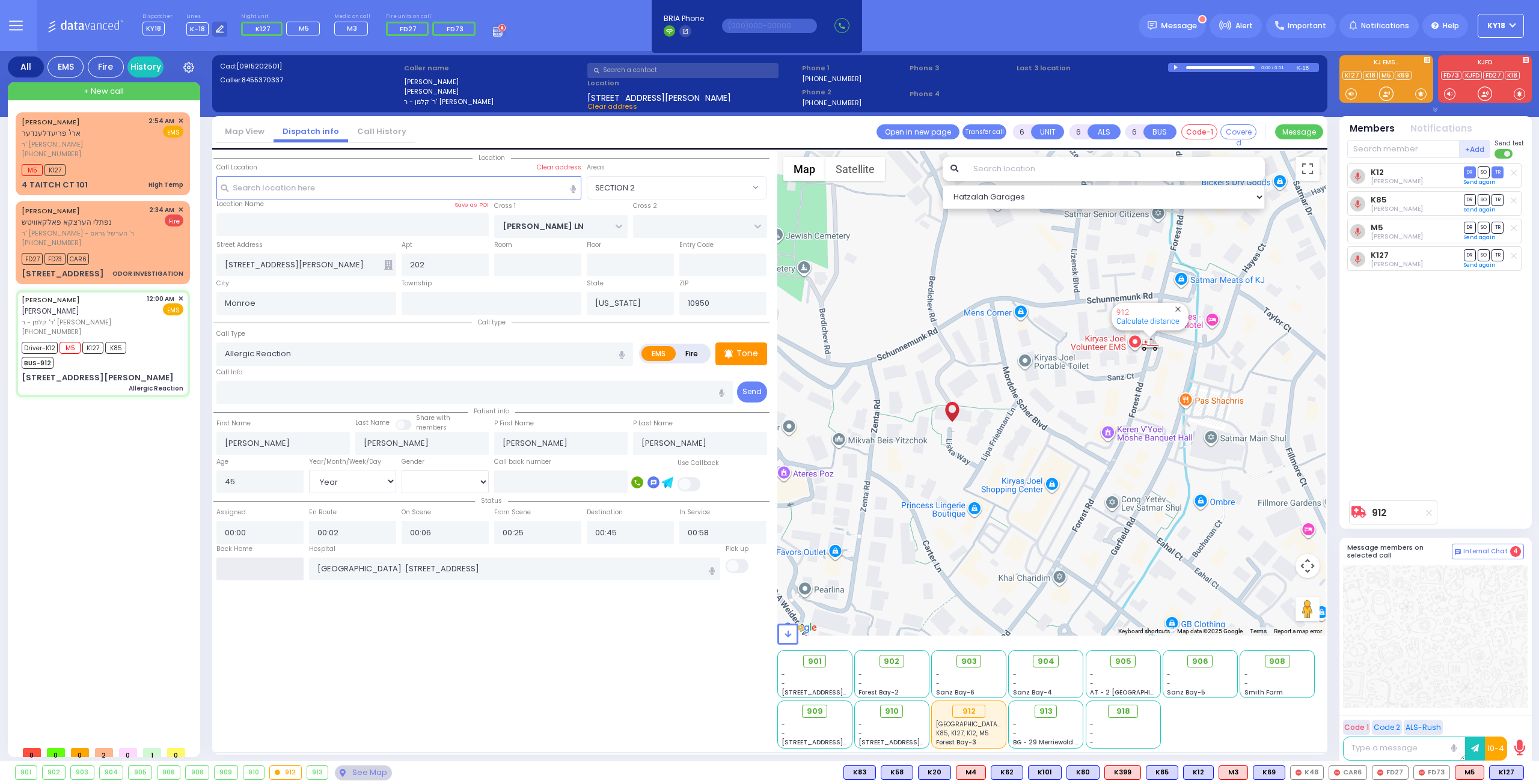
click at [284, 561] on input "text" at bounding box center [260, 569] width 87 height 23
click at [286, 561] on input "text" at bounding box center [260, 569] width 87 height 23
click at [250, 563] on input "text" at bounding box center [260, 569] width 87 height 23
click at [181, 205] on span "✕" at bounding box center [181, 210] width 6 height 10
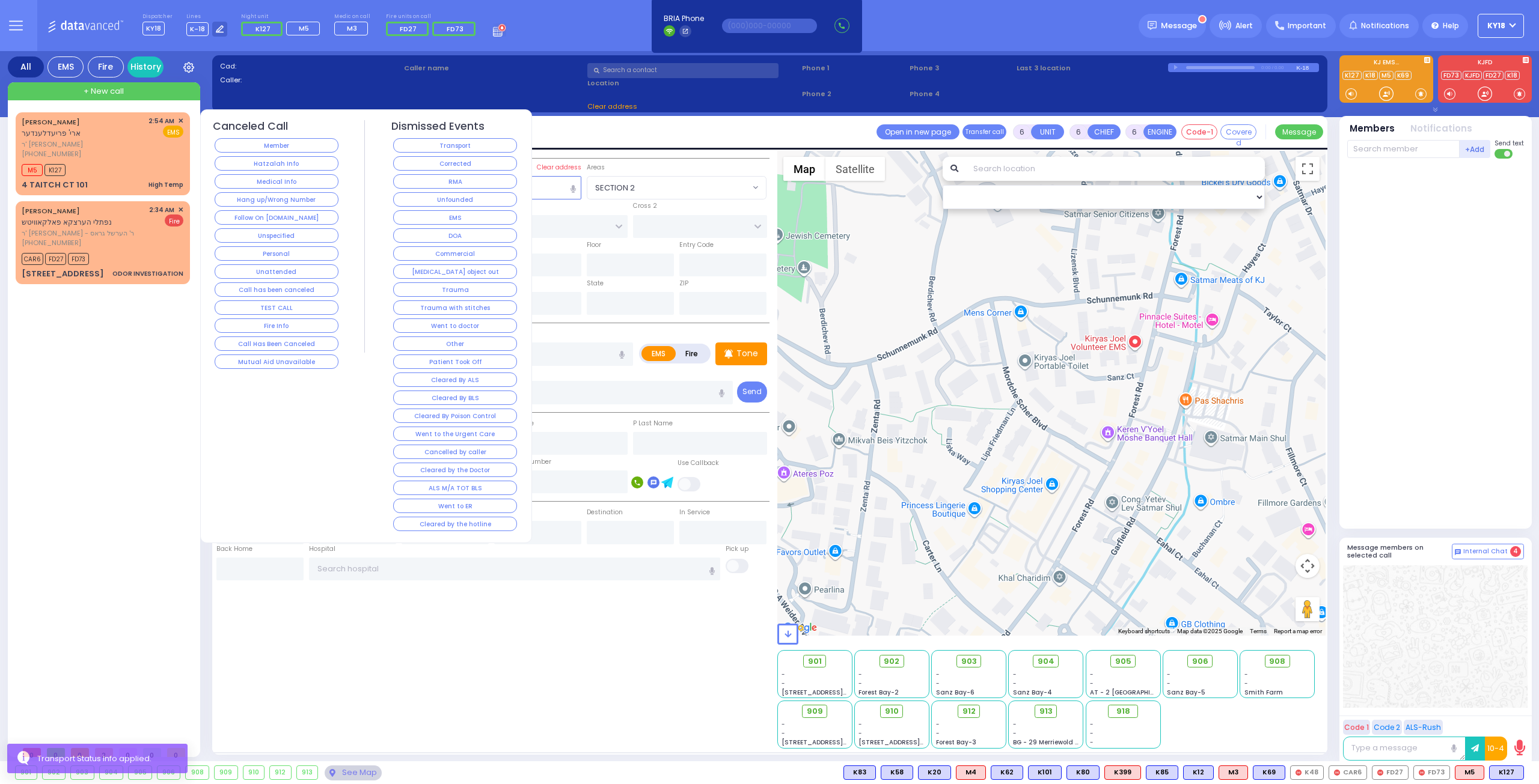
click at [439, 163] on button "Corrected" at bounding box center [455, 163] width 124 height 15
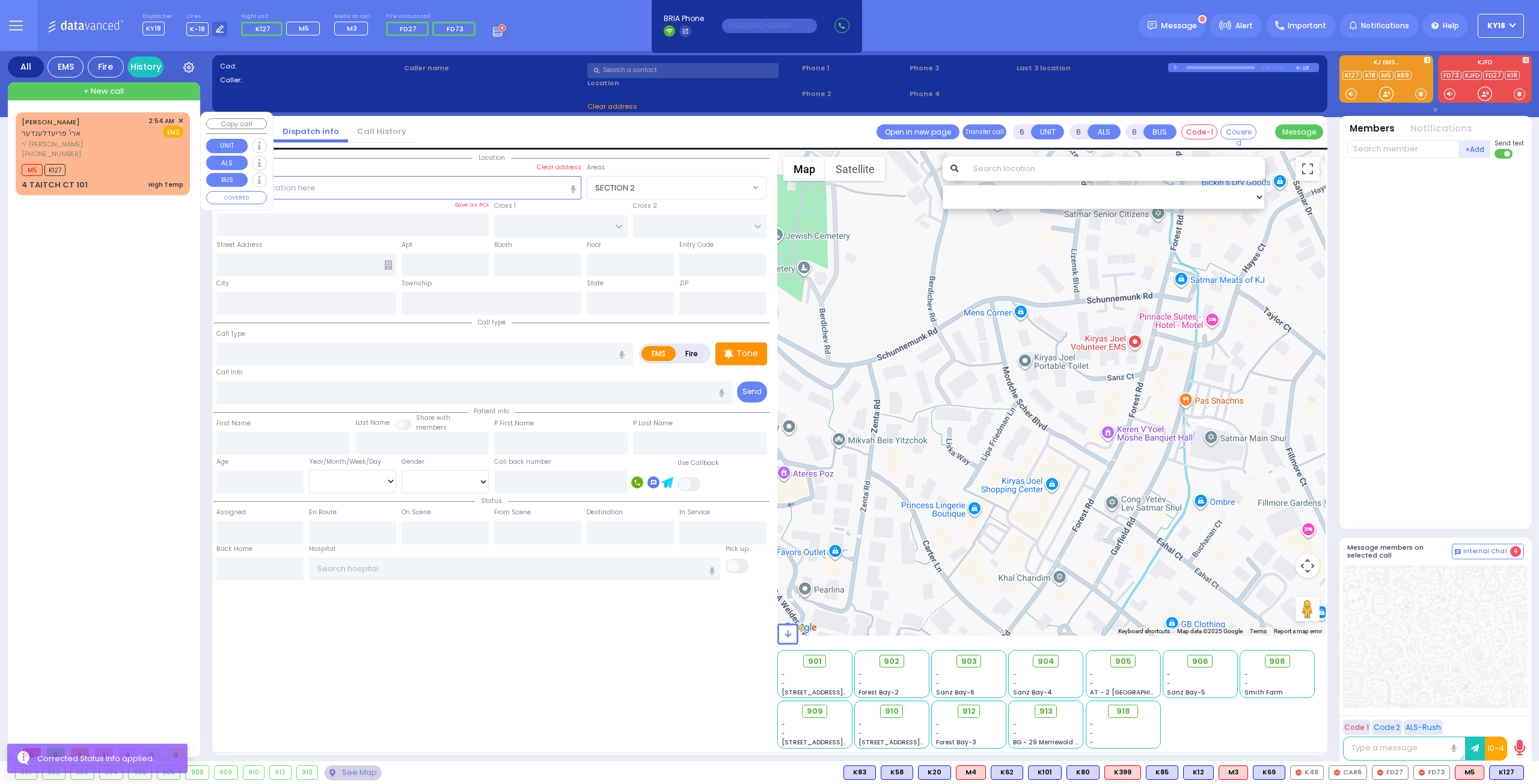
click at [154, 181] on div "High Temp" at bounding box center [166, 185] width 34 height 9
